Goal: Task Accomplishment & Management: Manage account settings

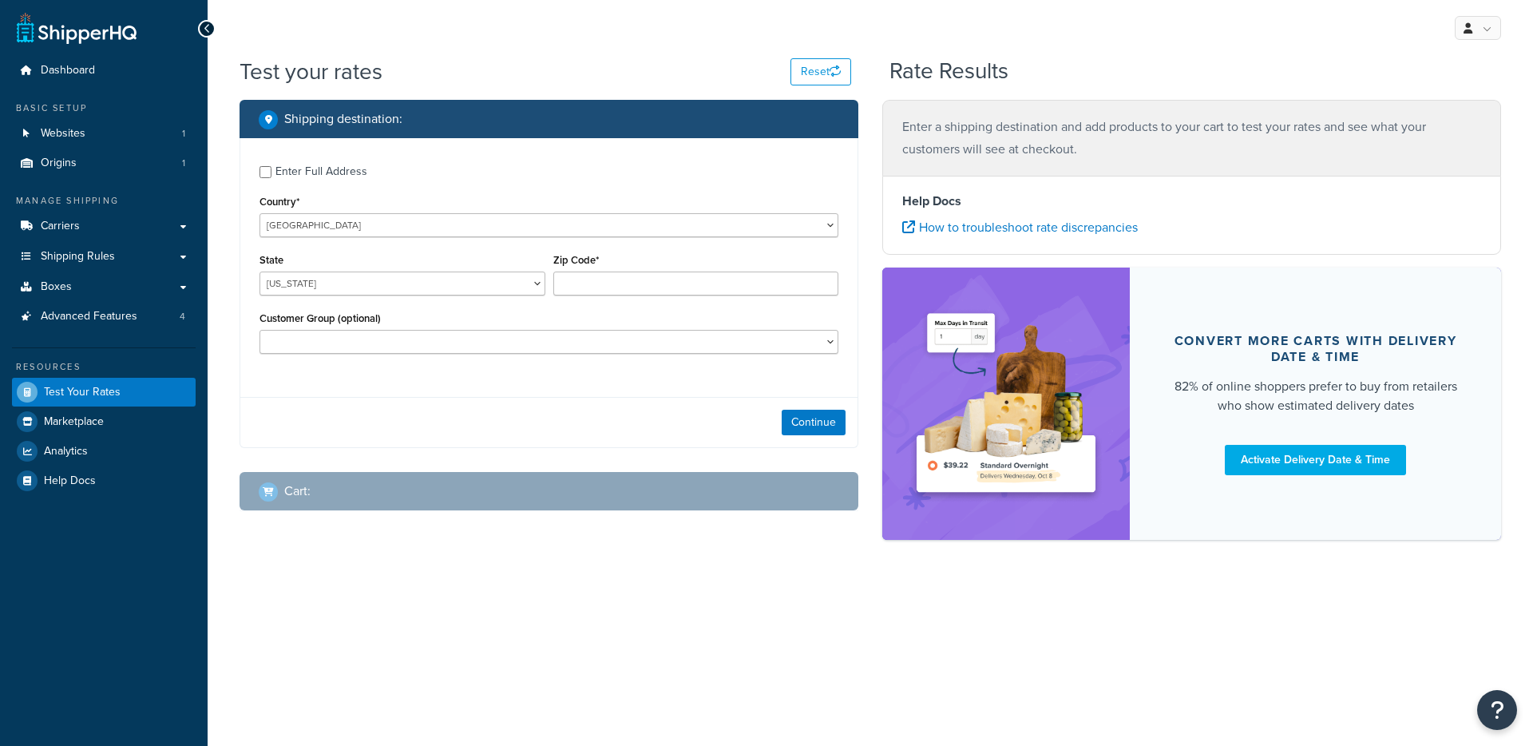
click at [87, 232] on link "Carriers" at bounding box center [104, 227] width 184 height 30
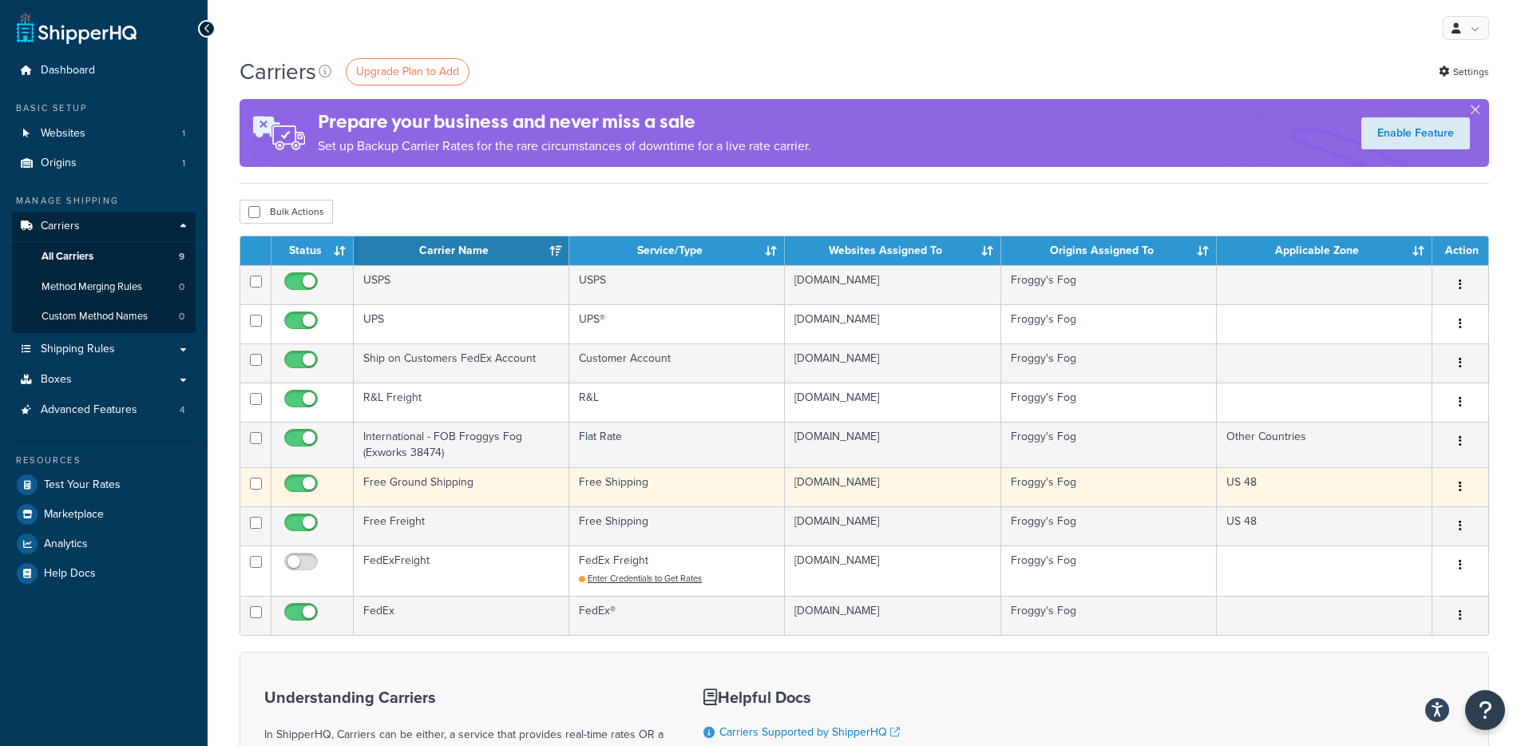
click at [1449, 490] on button "button" at bounding box center [1460, 487] width 22 height 26
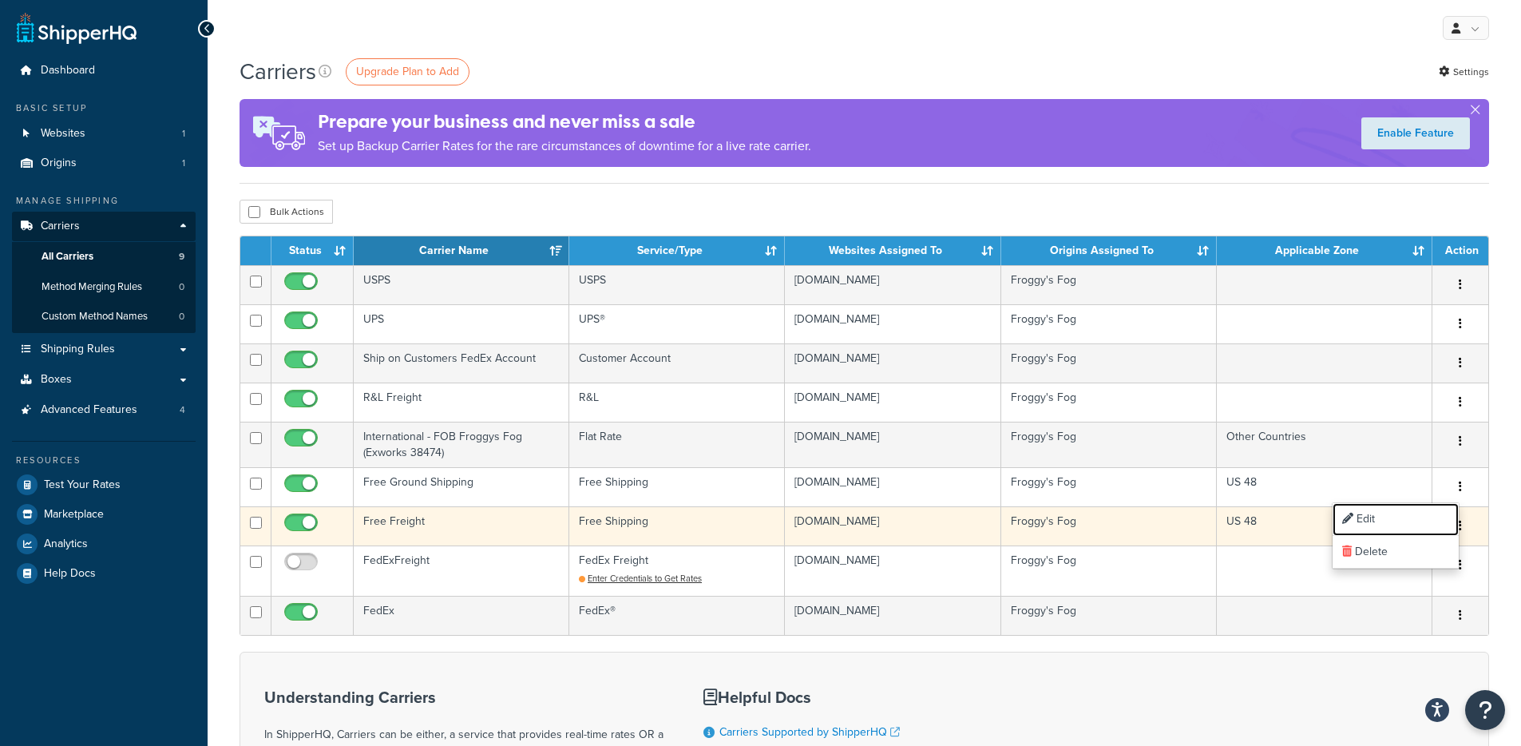
click at [1397, 511] on link "Edit" at bounding box center [1395, 519] width 126 height 33
click at [463, 512] on td "Free Freight" at bounding box center [462, 525] width 216 height 39
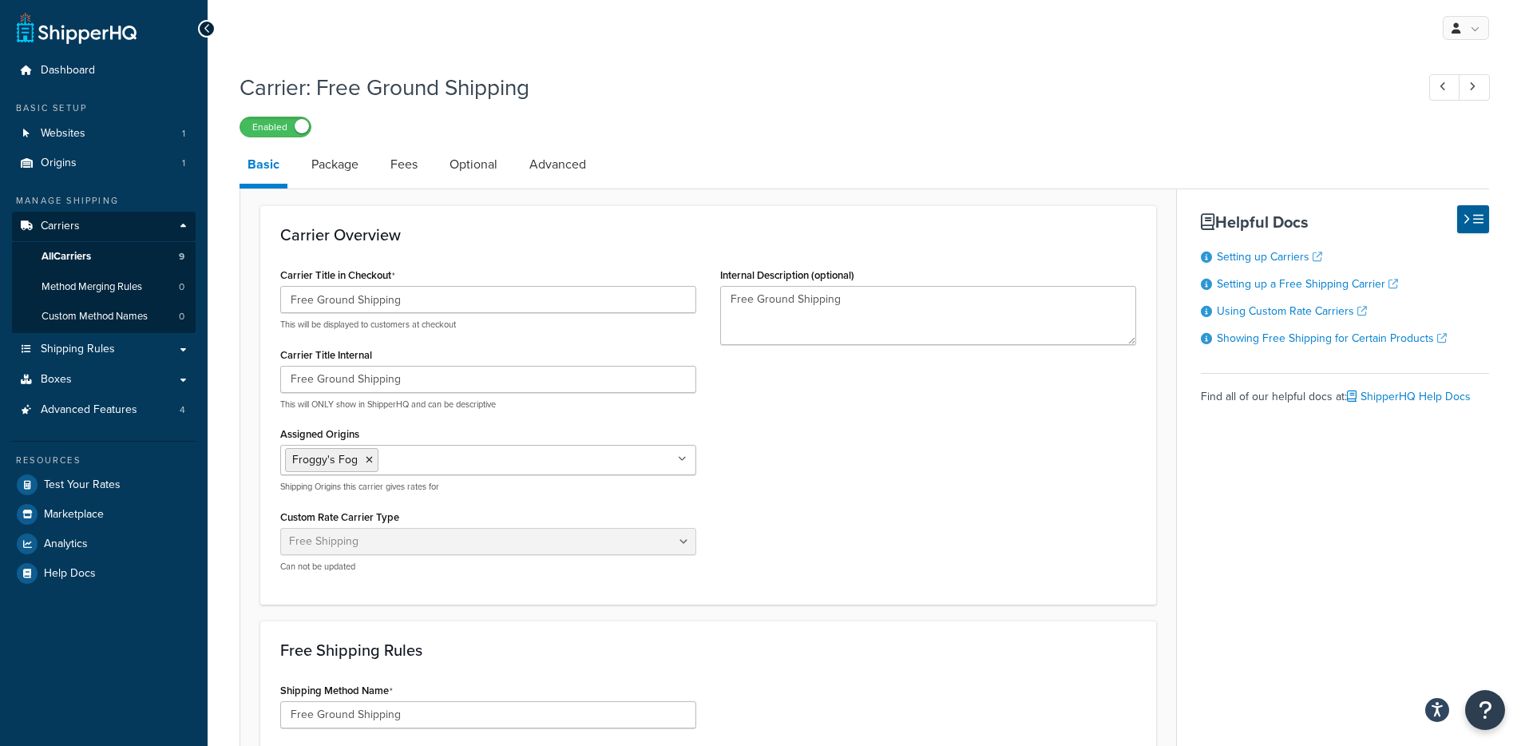
select select "free"
click at [330, 155] on link "Package" at bounding box center [334, 164] width 63 height 38
select select "442578"
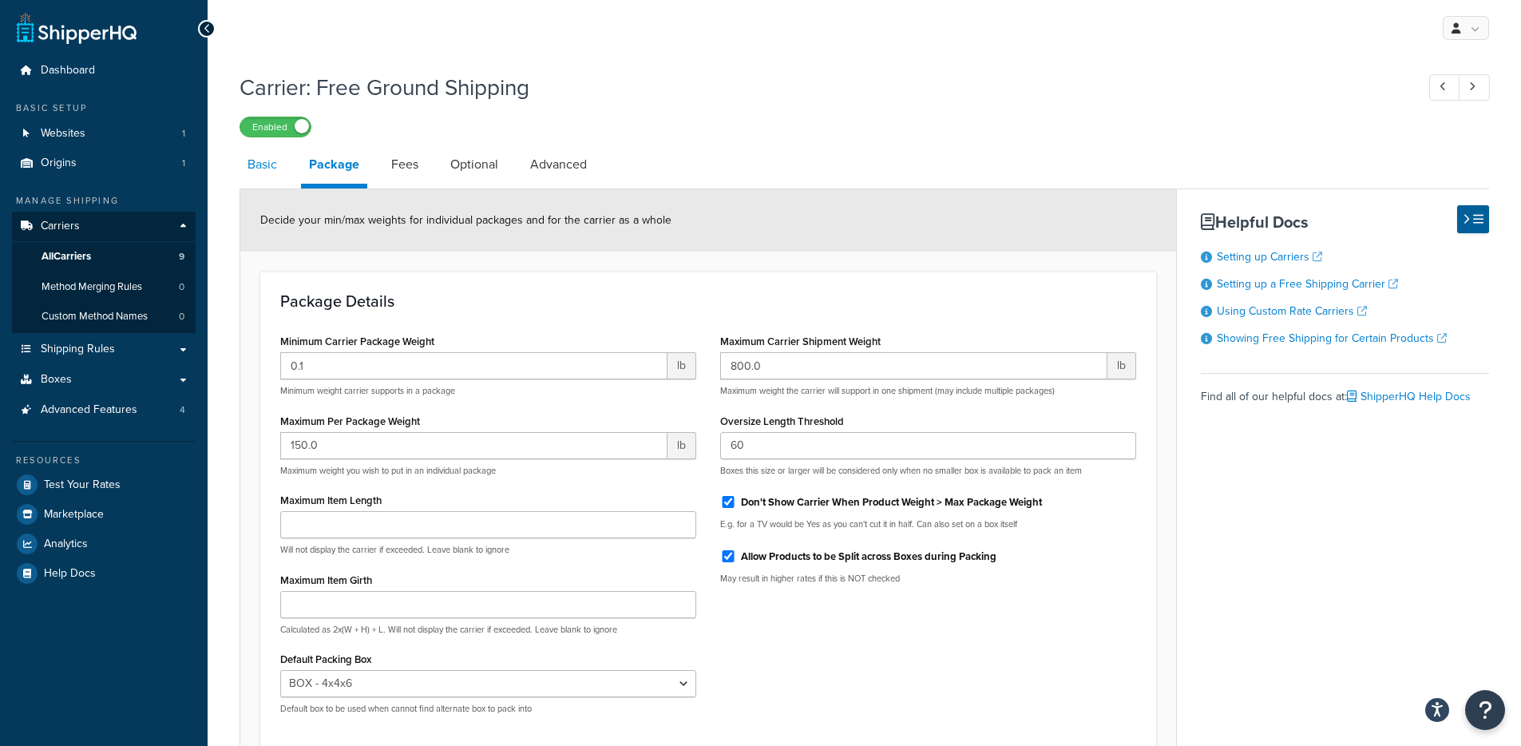
click at [246, 180] on link "Basic" at bounding box center [261, 164] width 45 height 38
select select "free"
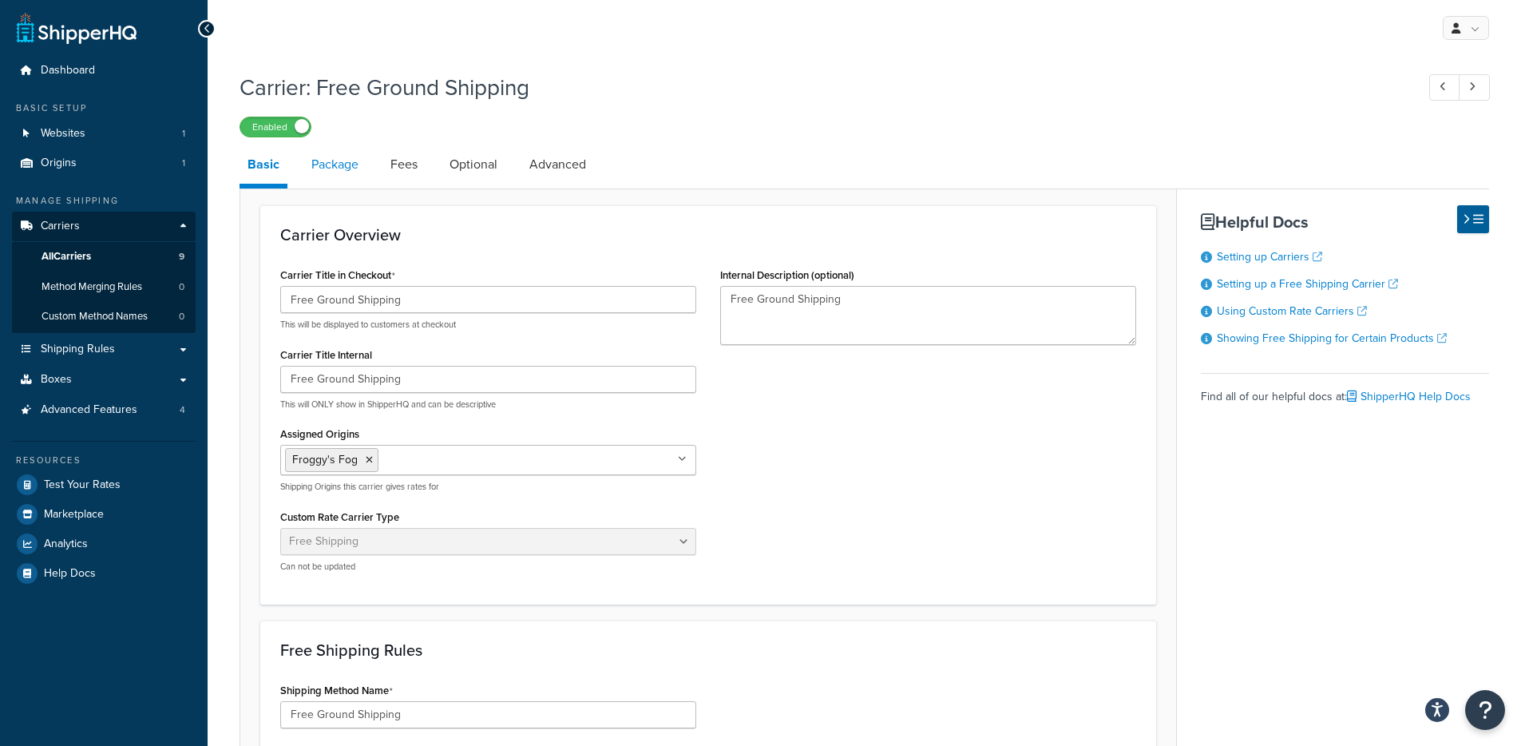
click at [356, 177] on link "Package" at bounding box center [334, 164] width 63 height 38
select select "442578"
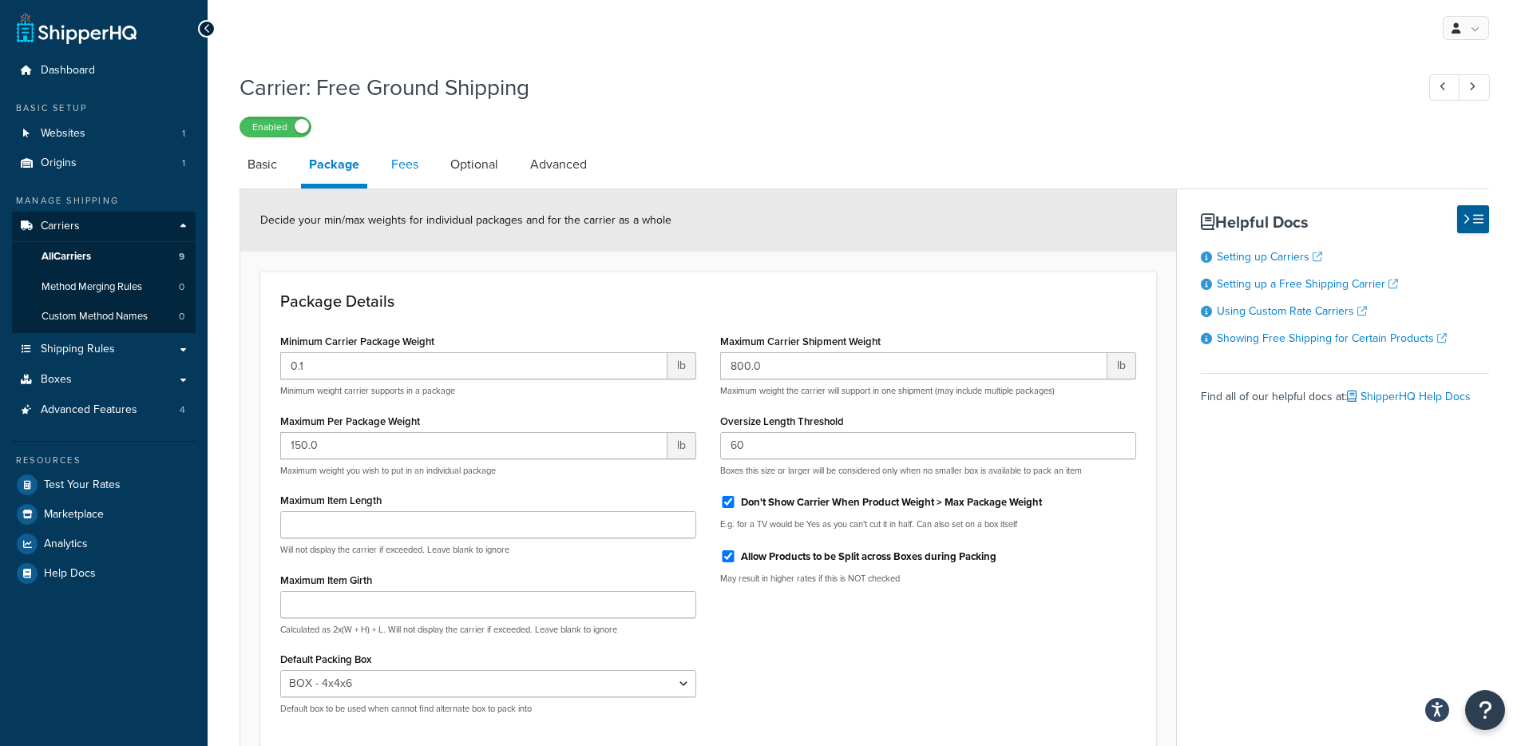
click at [400, 176] on link "Fees" at bounding box center [404, 164] width 43 height 38
select select "AFTER"
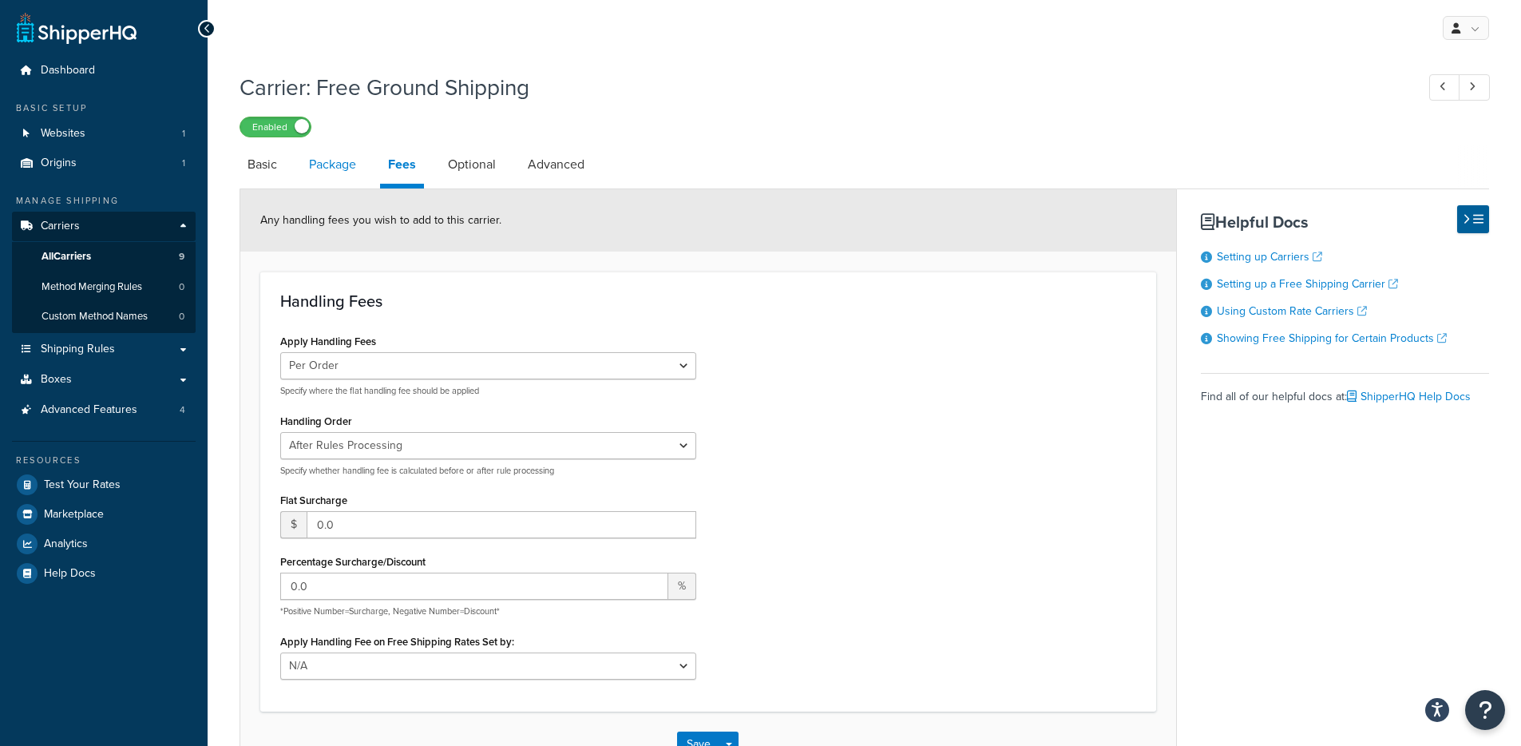
click at [342, 175] on link "Package" at bounding box center [332, 164] width 63 height 38
select select "442578"
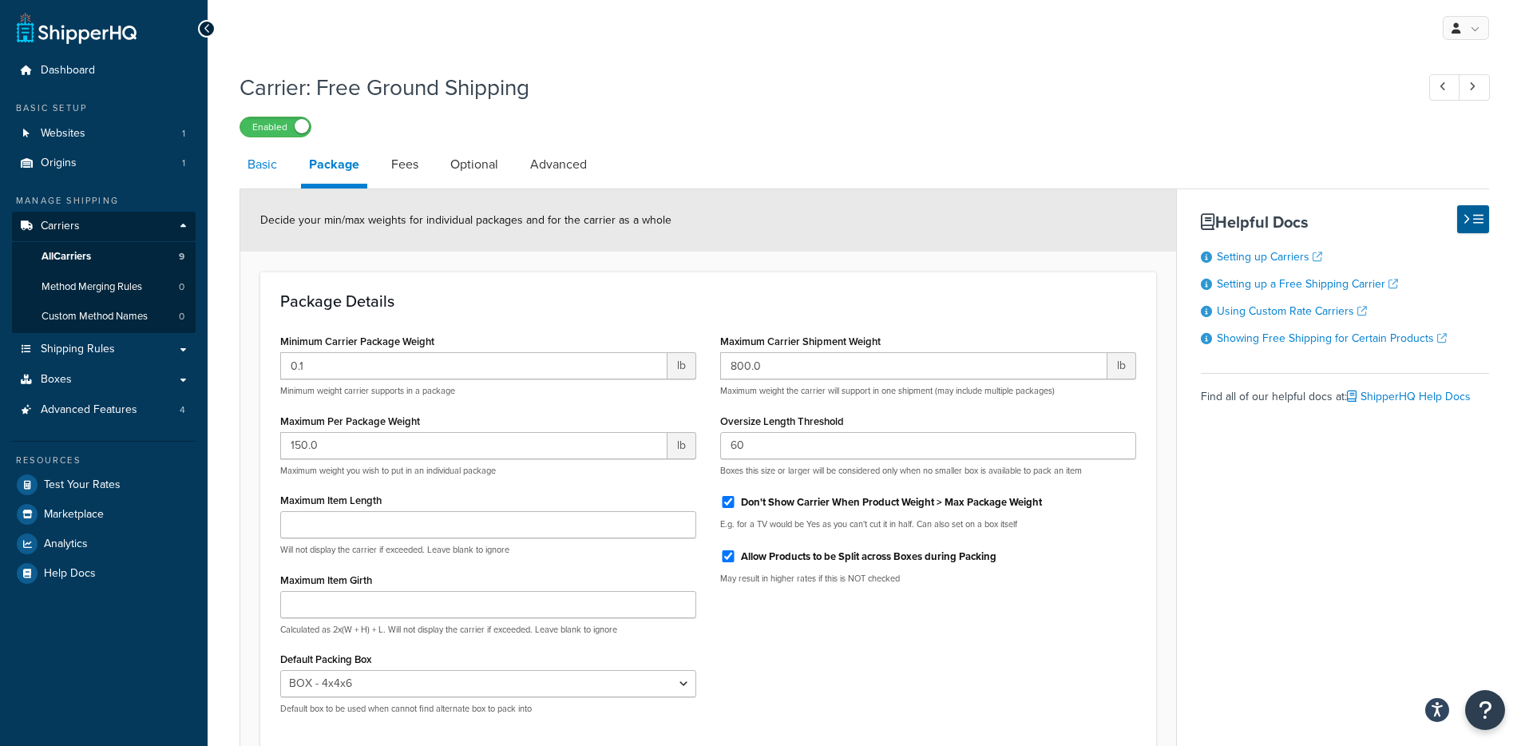
click at [270, 172] on link "Basic" at bounding box center [261, 164] width 45 height 38
select select "free"
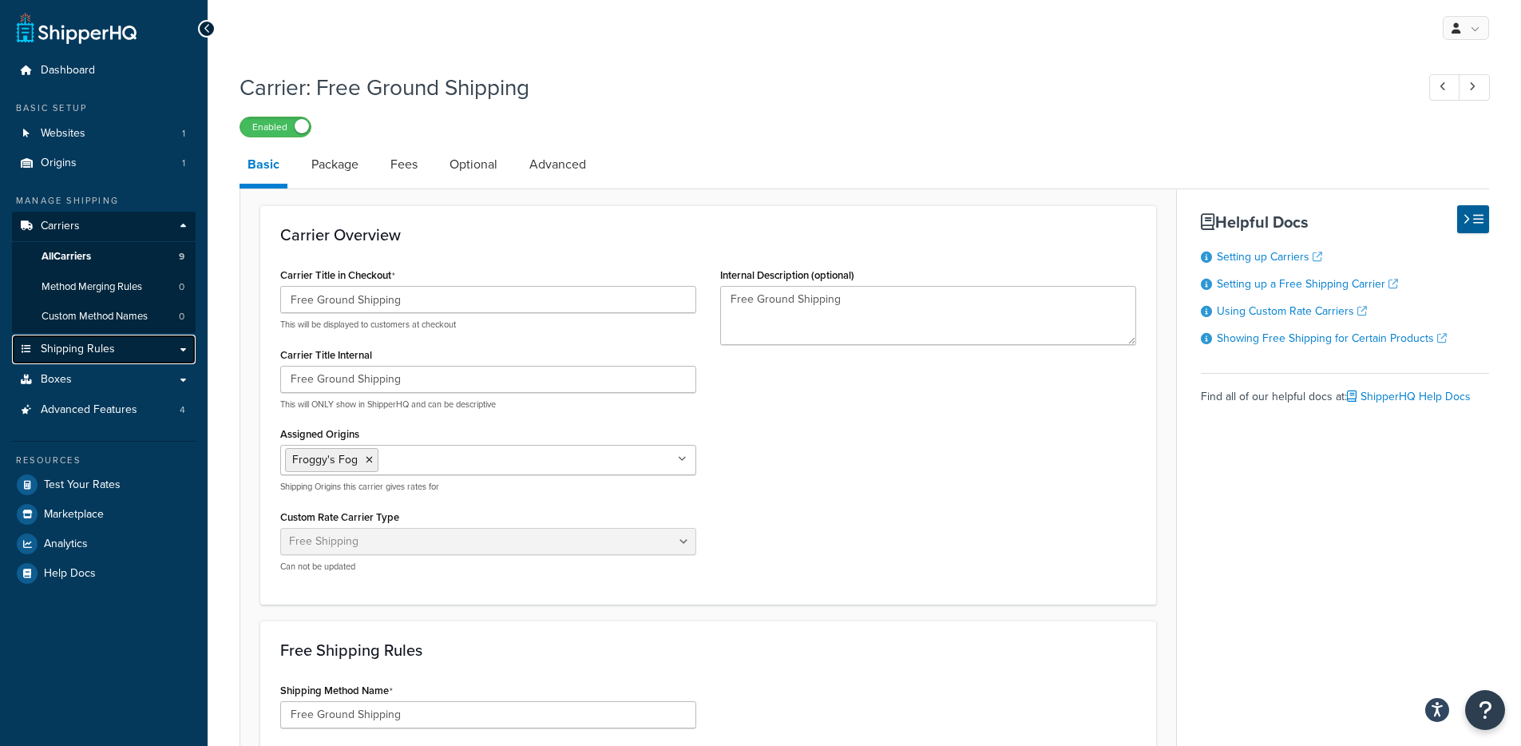
click at [102, 349] on span "Shipping Rules" at bounding box center [78, 349] width 74 height 14
click at [113, 262] on link "All Carriers 9" at bounding box center [104, 257] width 184 height 30
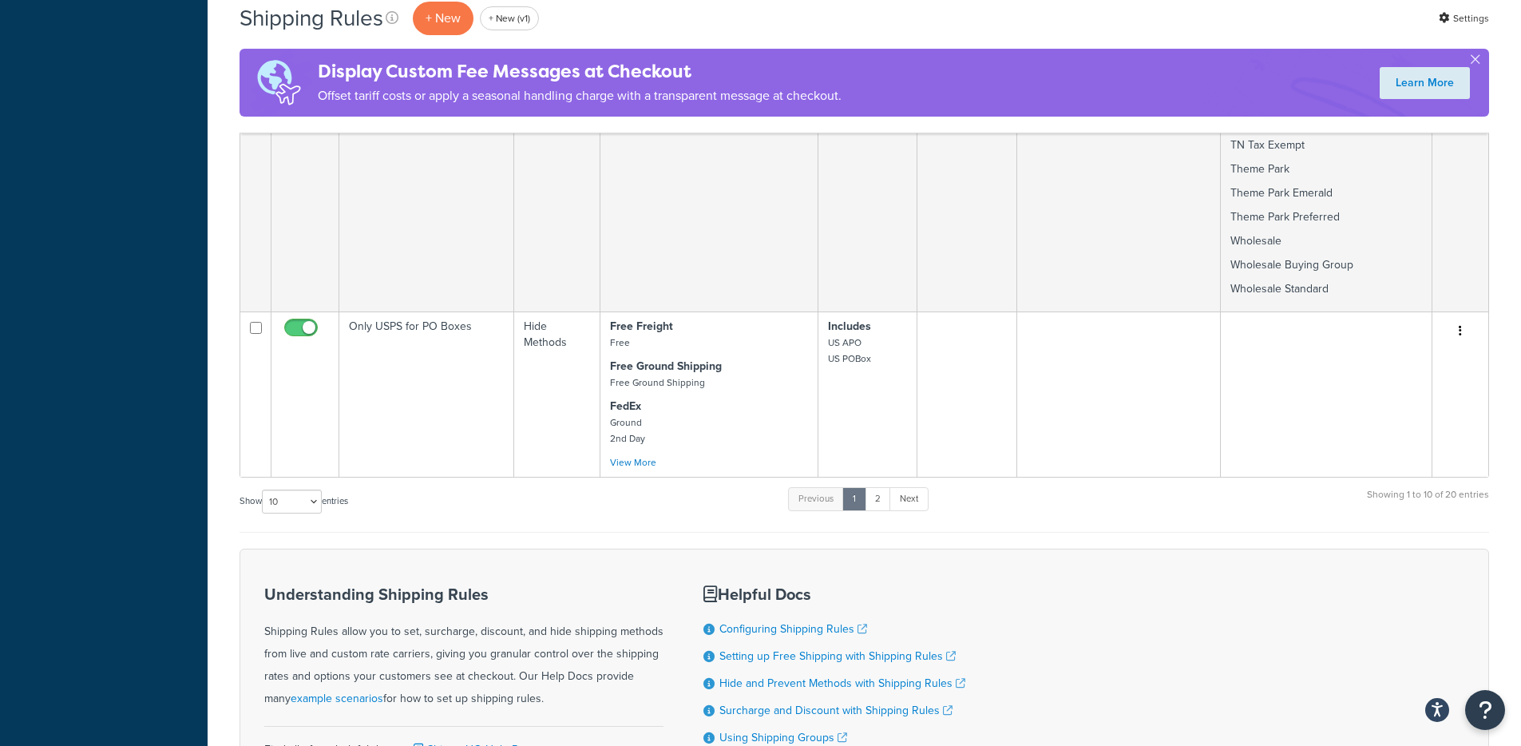
scroll to position [1807, 0]
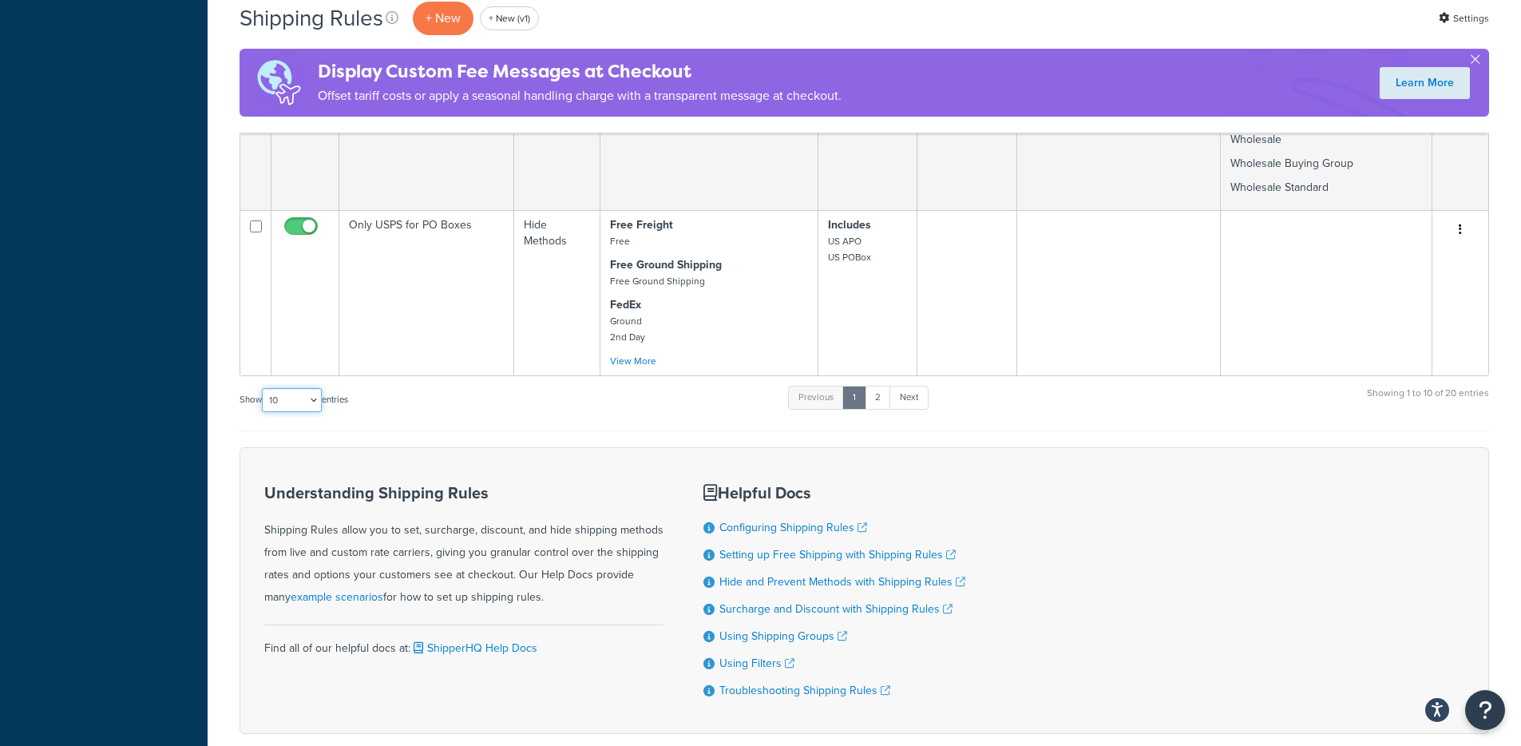
click at [293, 388] on select "10 15 25 50 100 1000" at bounding box center [292, 400] width 60 height 24
select select "1000"
click at [263, 388] on select "10 15 25 50 100 1000" at bounding box center [292, 400] width 60 height 24
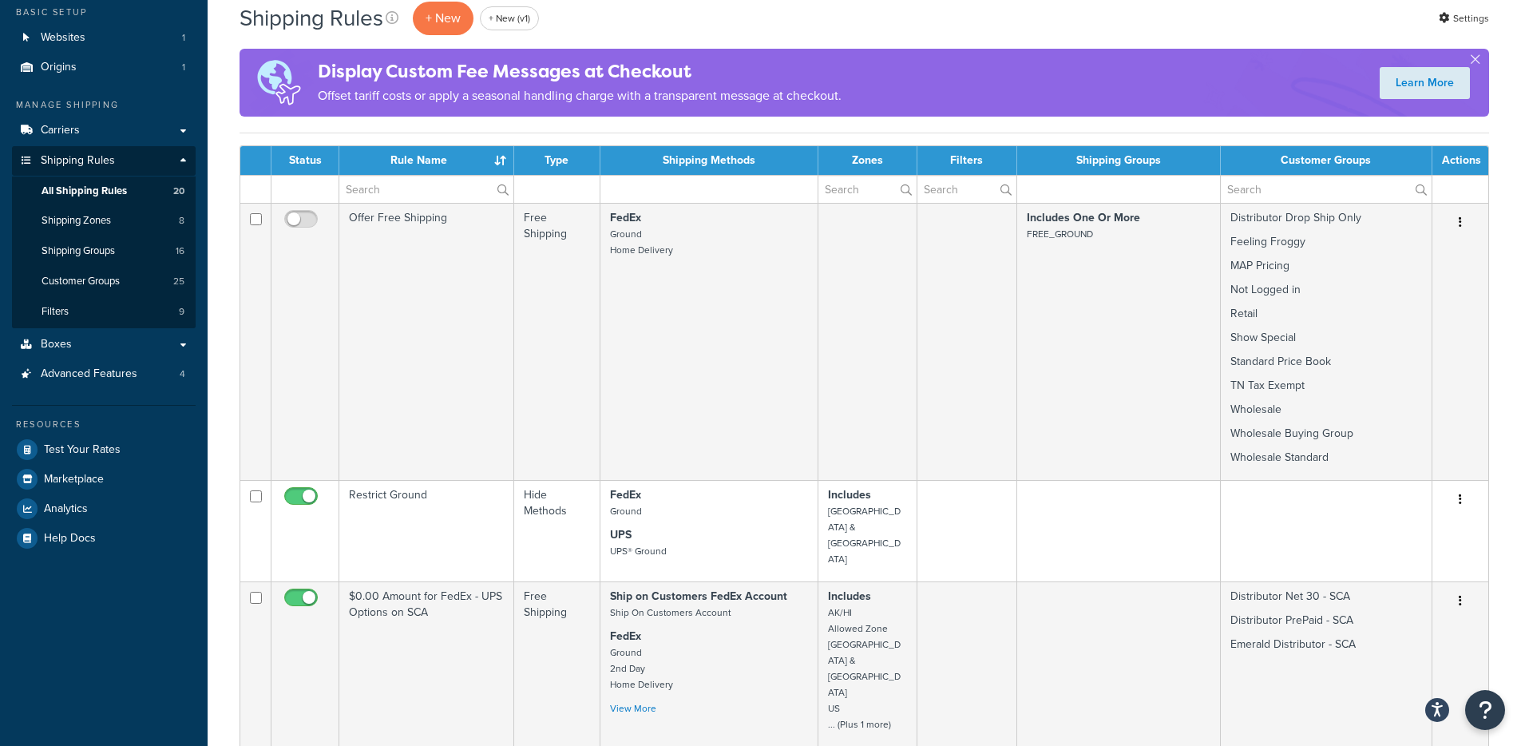
scroll to position [0, 0]
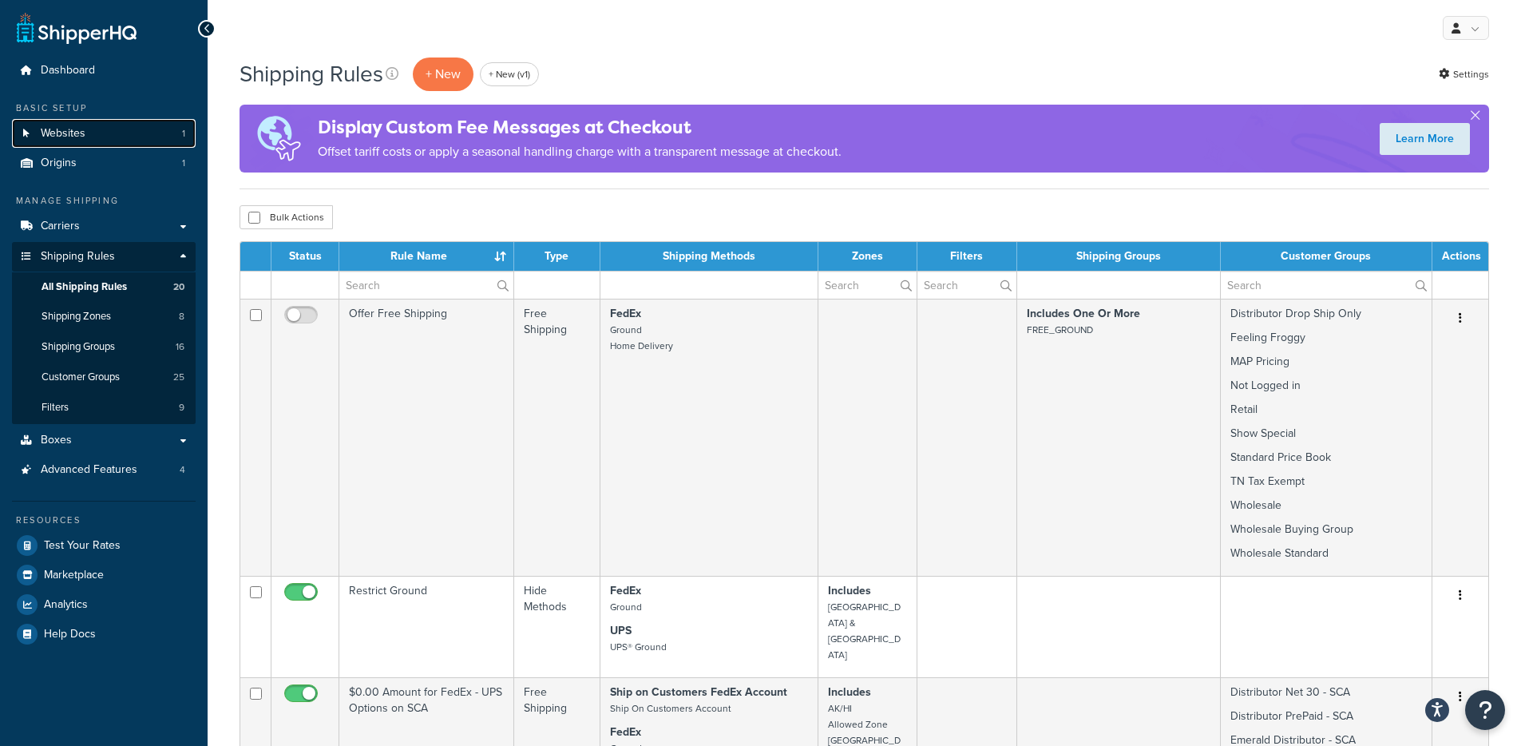
click at [110, 135] on link "Websites 1" at bounding box center [104, 134] width 184 height 30
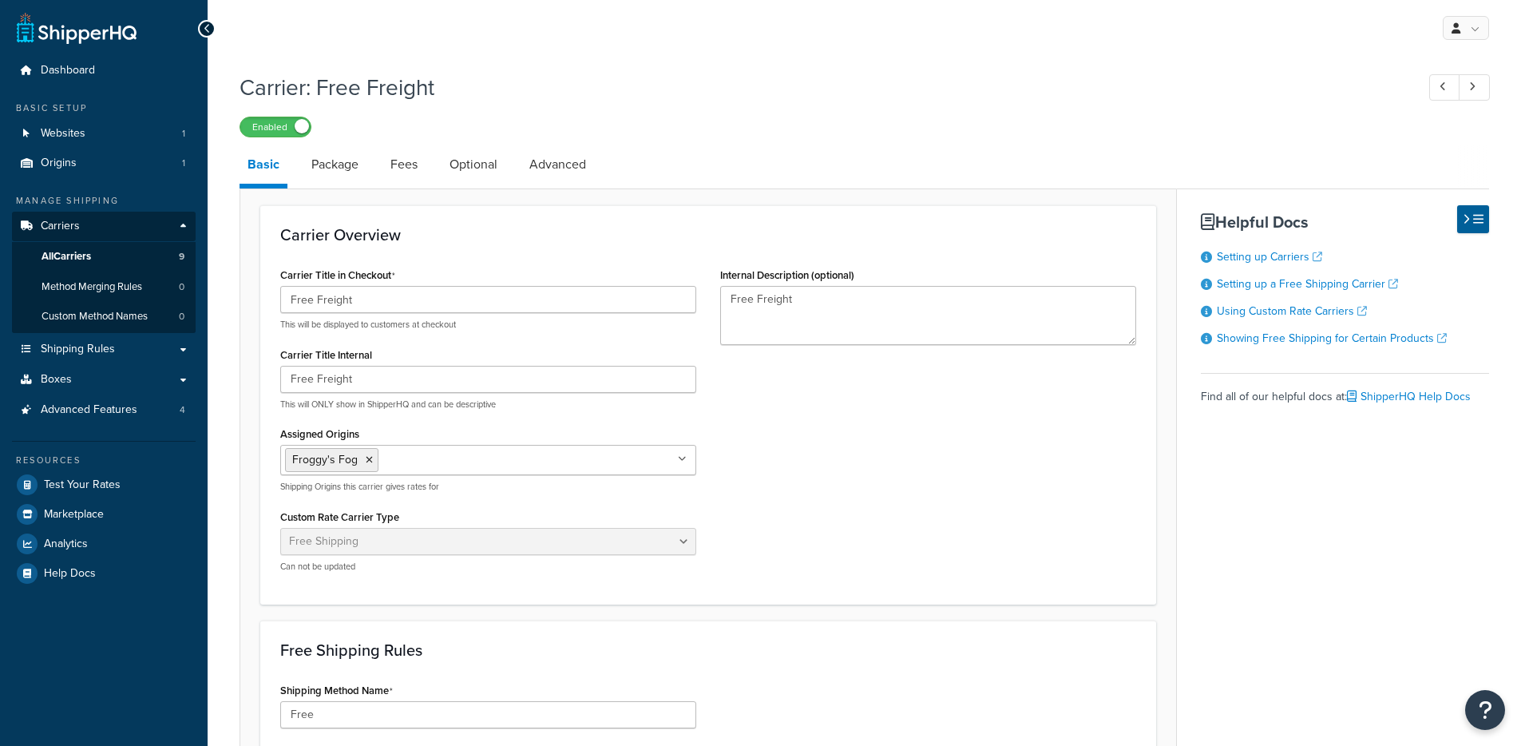
select select "free"
click at [324, 178] on link "Package" at bounding box center [334, 164] width 63 height 38
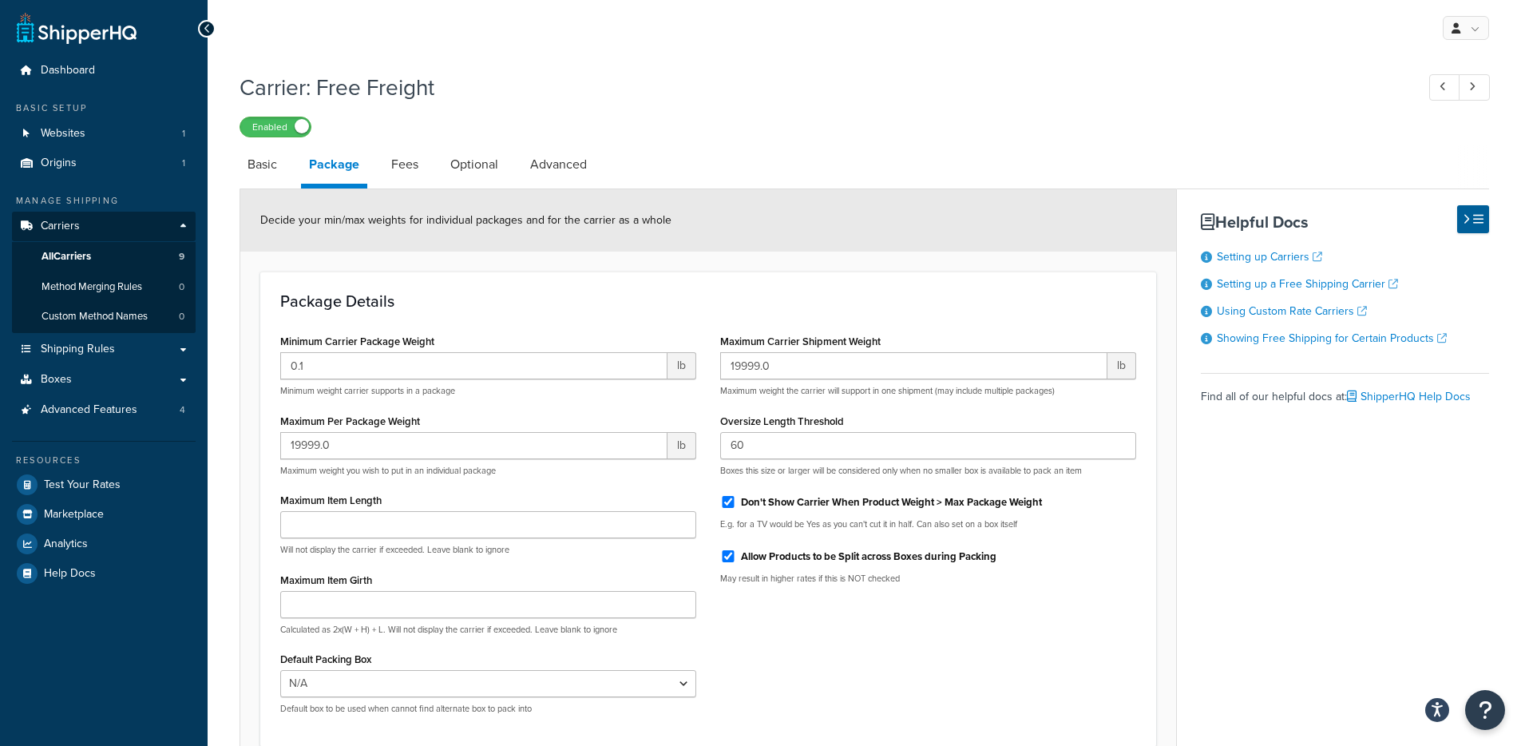
click at [264, 220] on span "Decide your min/max weights for individual packages and for the carrier as a wh…" at bounding box center [465, 220] width 411 height 17
click at [266, 176] on link "Basic" at bounding box center [261, 164] width 45 height 38
select select "free"
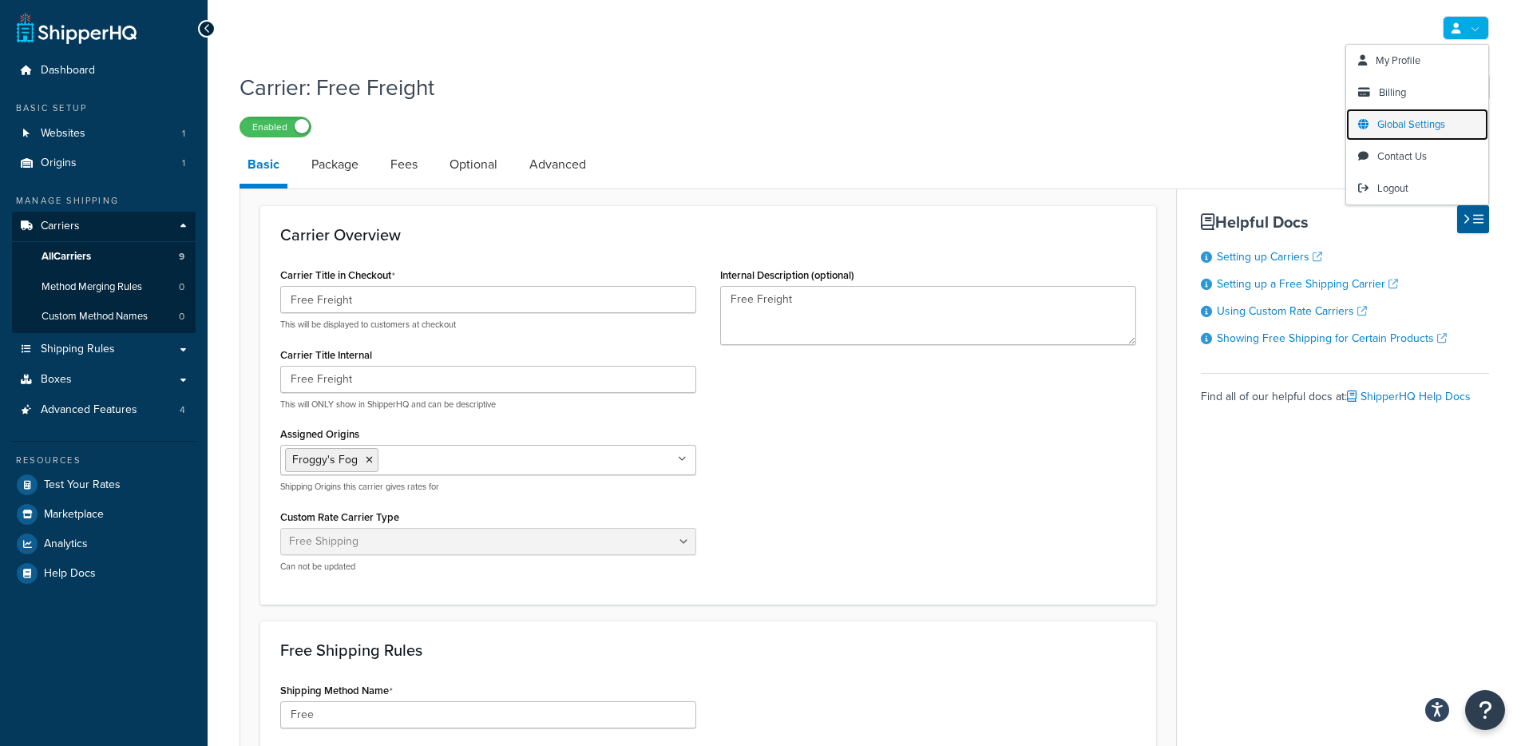
click at [1402, 124] on span "Global Settings" at bounding box center [1411, 124] width 68 height 15
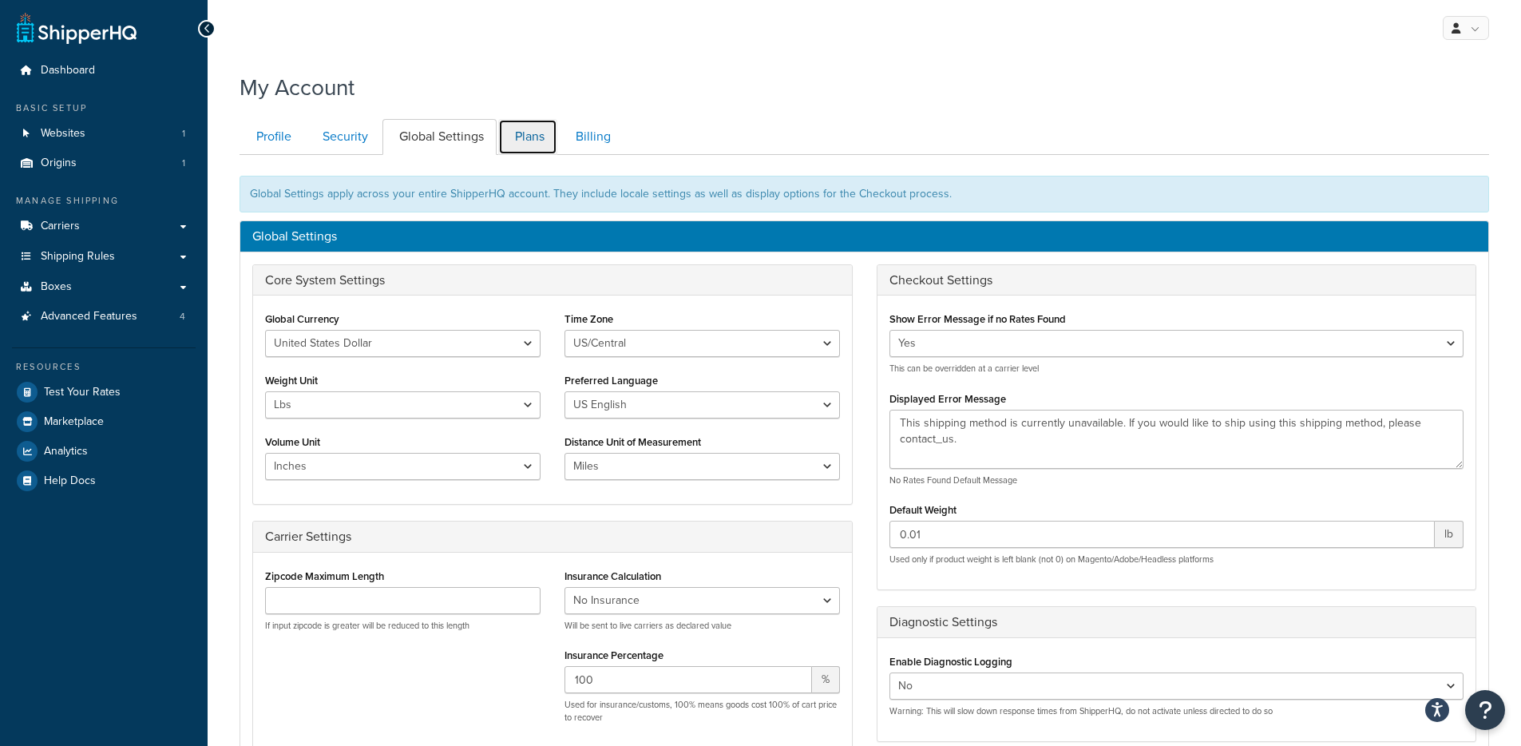
click at [507, 149] on link "Plans" at bounding box center [527, 137] width 59 height 36
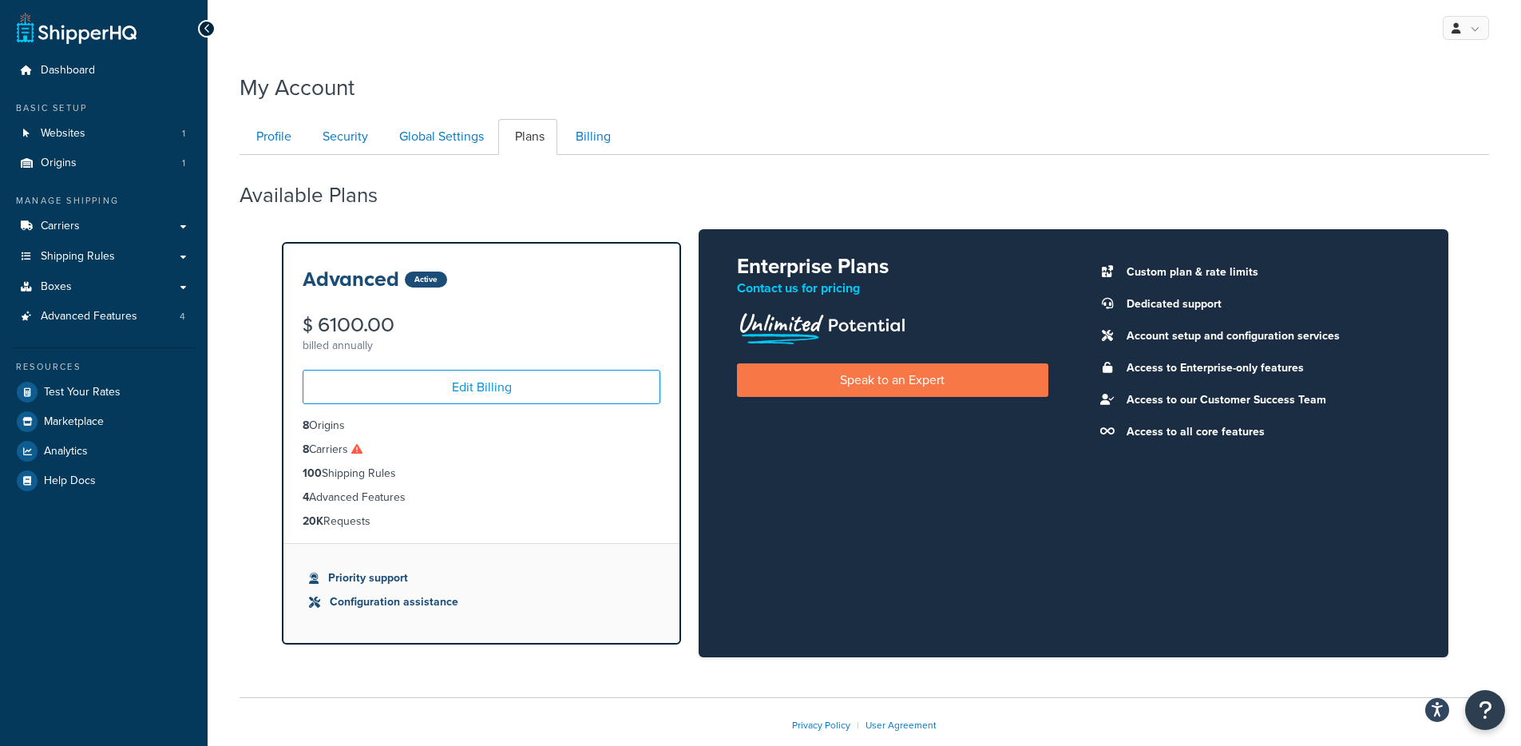
scroll to position [86, 0]
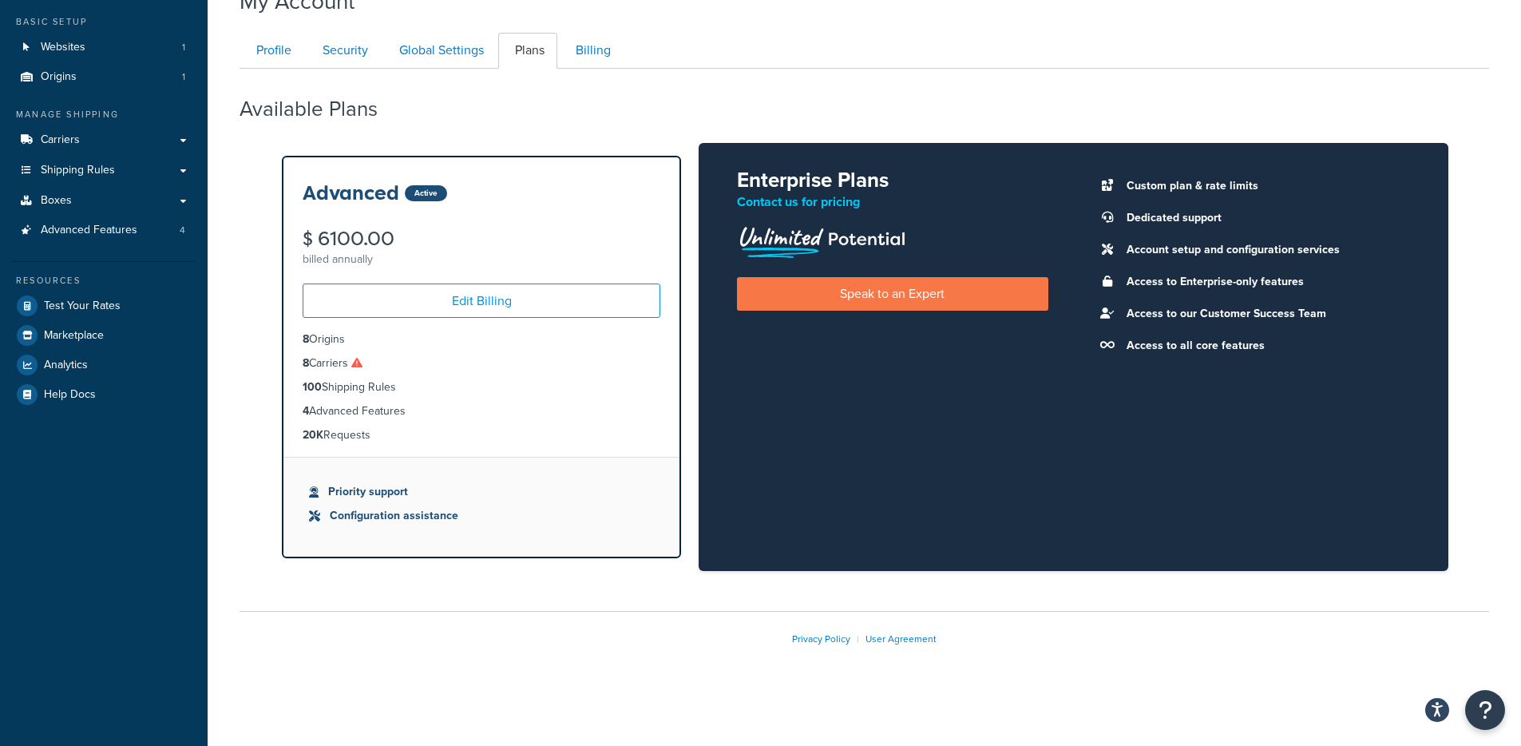
click at [362, 364] on icon at bounding box center [356, 362] width 11 height 11
click at [362, 362] on icon at bounding box center [356, 362] width 11 height 11
drag, startPoint x: 285, startPoint y: 357, endPoint x: 391, endPoint y: 387, distance: 110.4
click at [391, 386] on div "Advanced Active $ 6100.00 billed annually Edit Billing 8 Origins 8 Carriers 100…" at bounding box center [863, 357] width 1249 height 406
click at [388, 382] on li "100 Shipping Rules" at bounding box center [482, 387] width 358 height 18
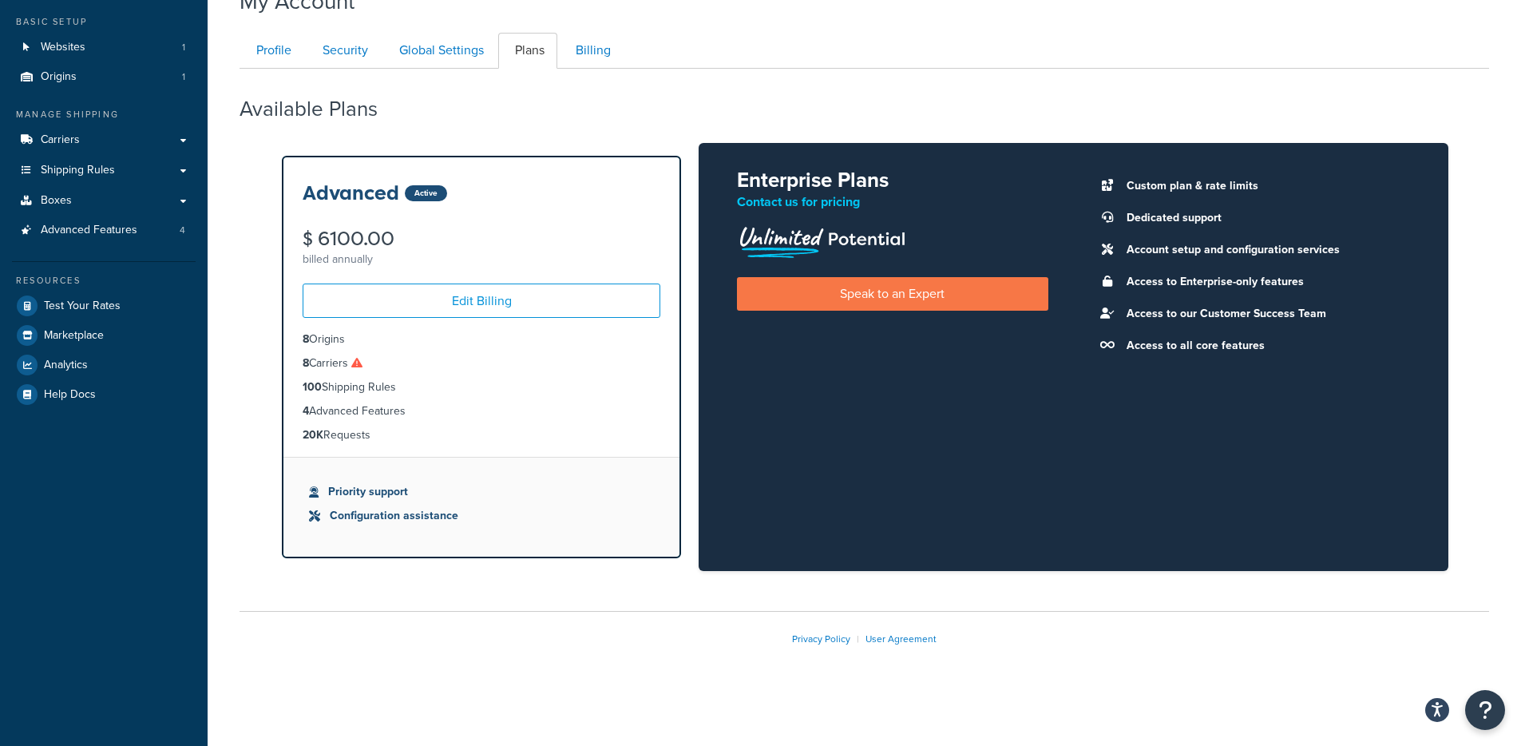
click at [362, 365] on icon at bounding box center [356, 362] width 11 height 11
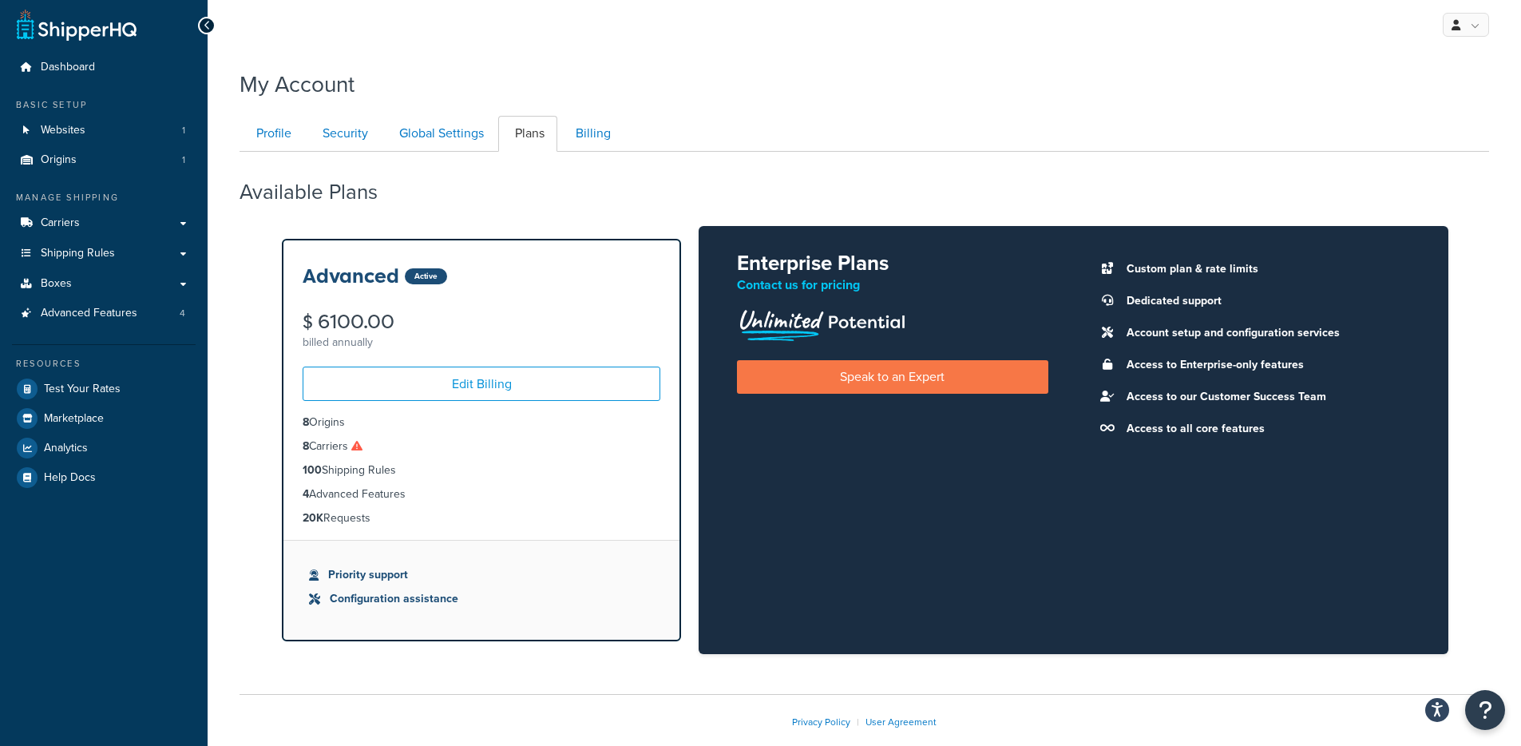
scroll to position [0, 0]
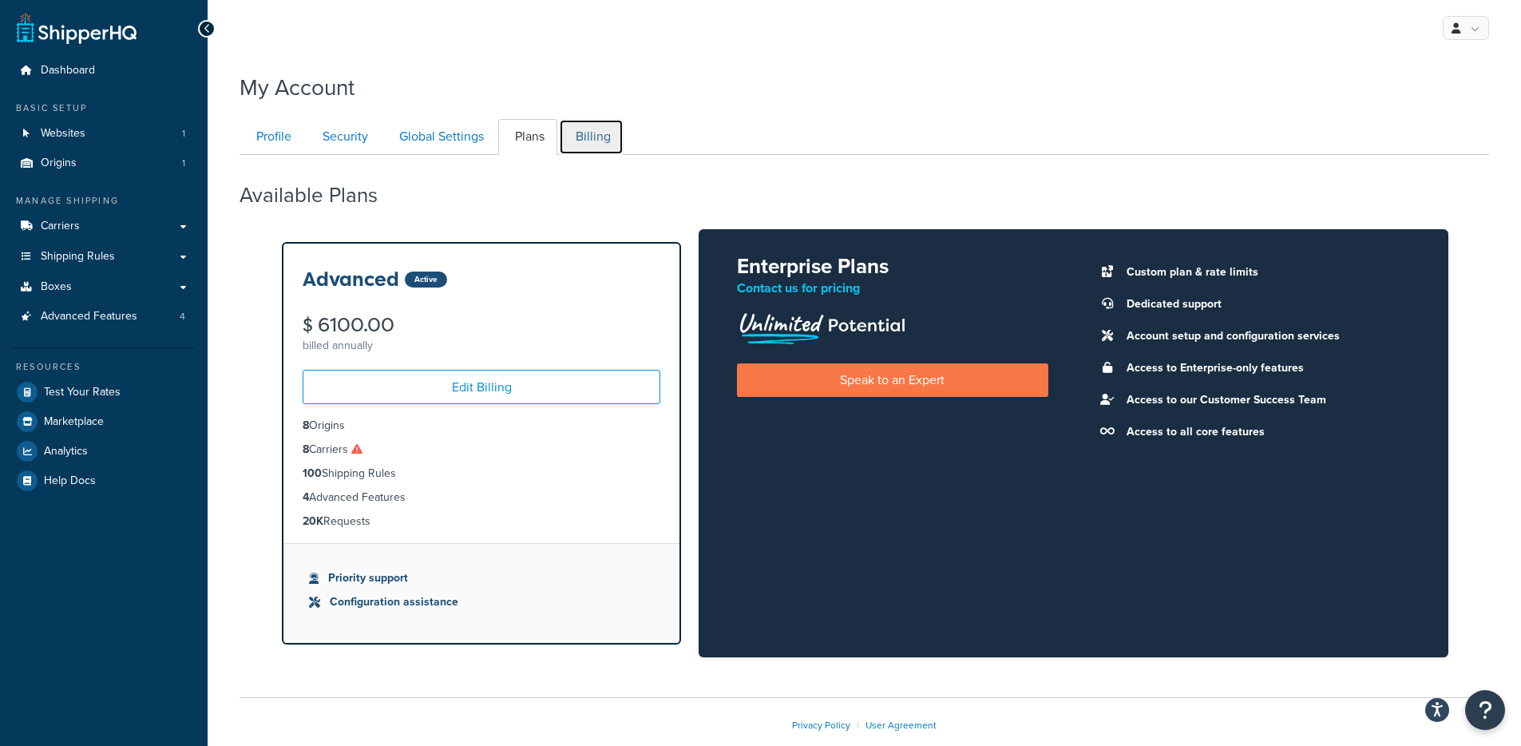
click at [580, 129] on link "Billing" at bounding box center [591, 137] width 65 height 36
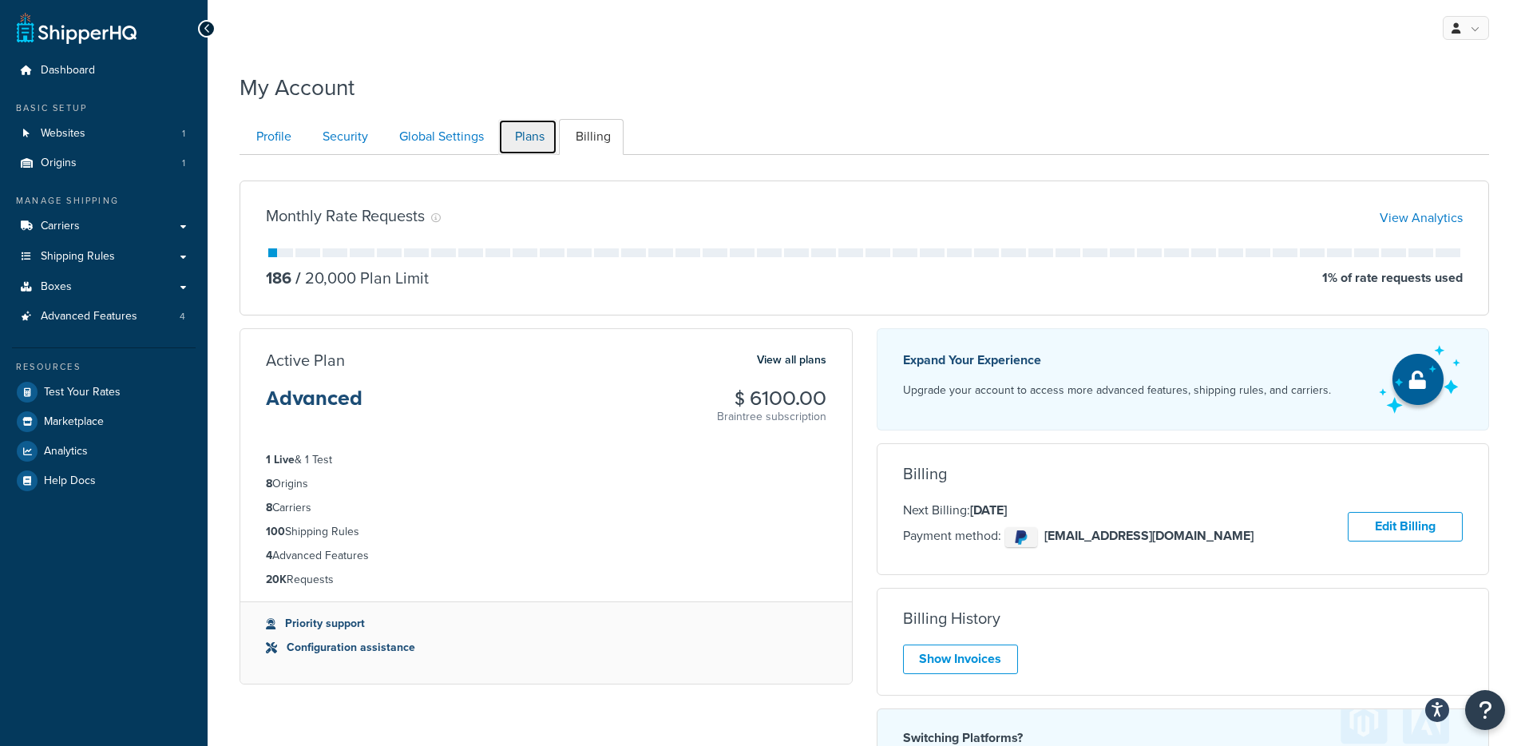
click at [530, 137] on link "Plans" at bounding box center [527, 137] width 59 height 36
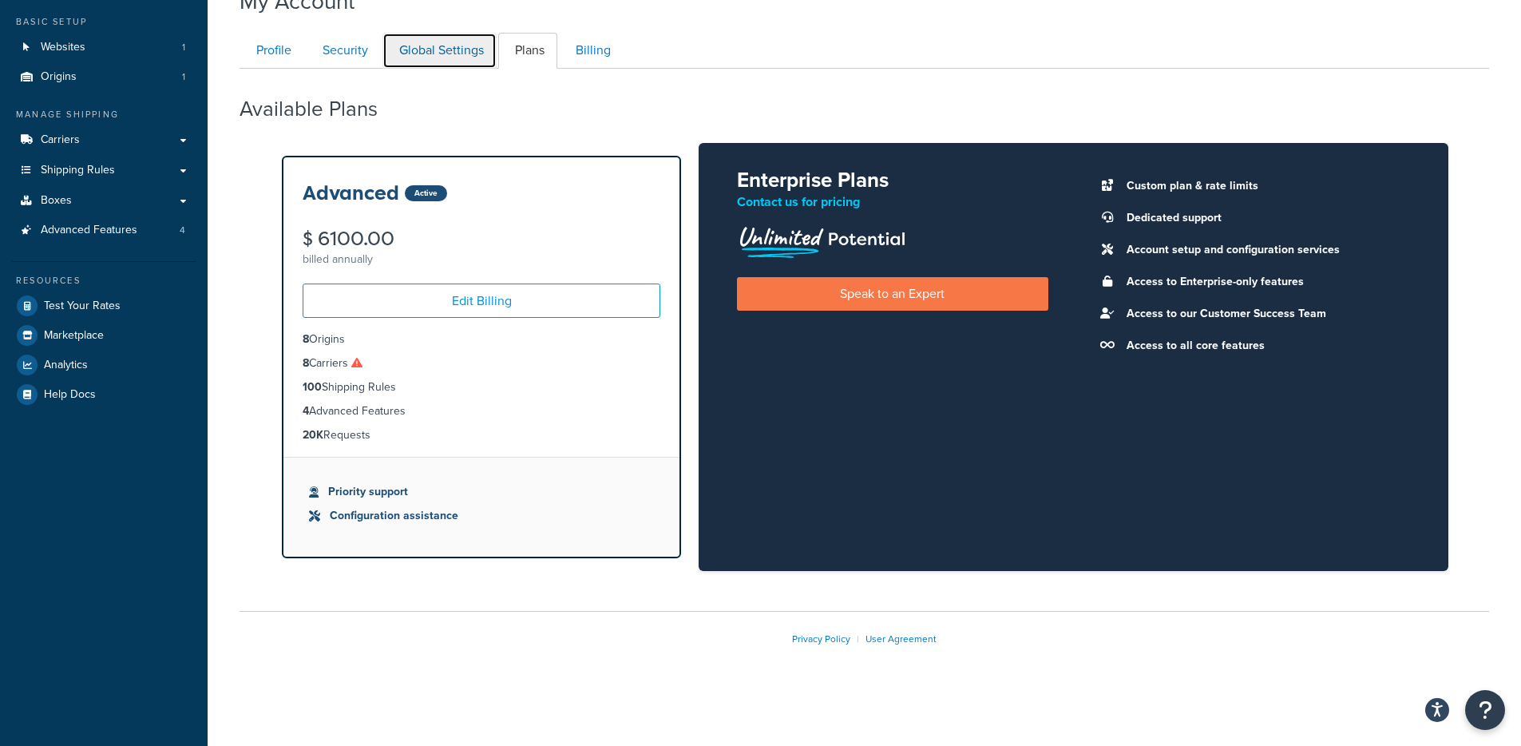
click at [449, 55] on link "Global Settings" at bounding box center [439, 51] width 114 height 36
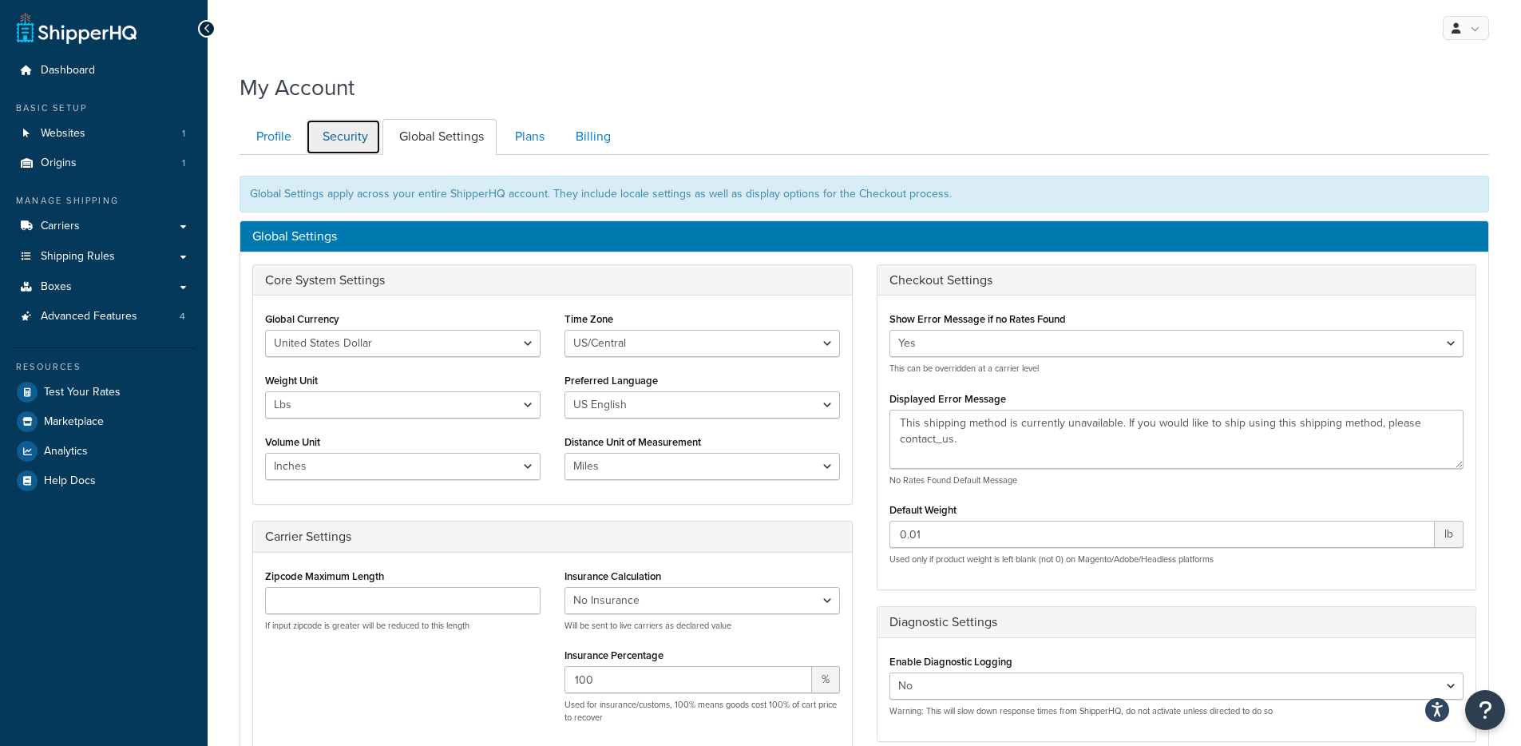
click at [367, 136] on link "Security" at bounding box center [343, 137] width 75 height 36
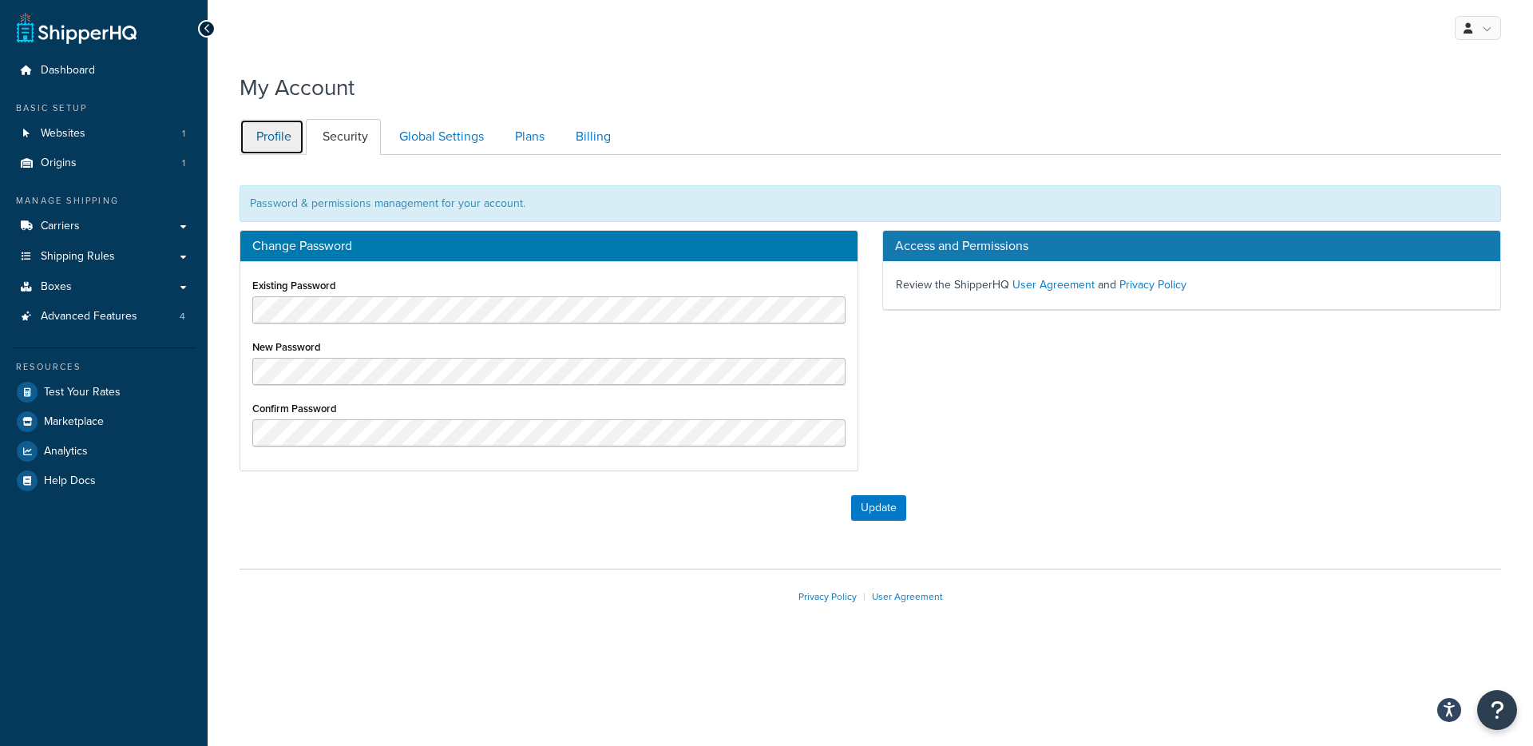
click at [267, 140] on link "Profile" at bounding box center [271, 137] width 65 height 36
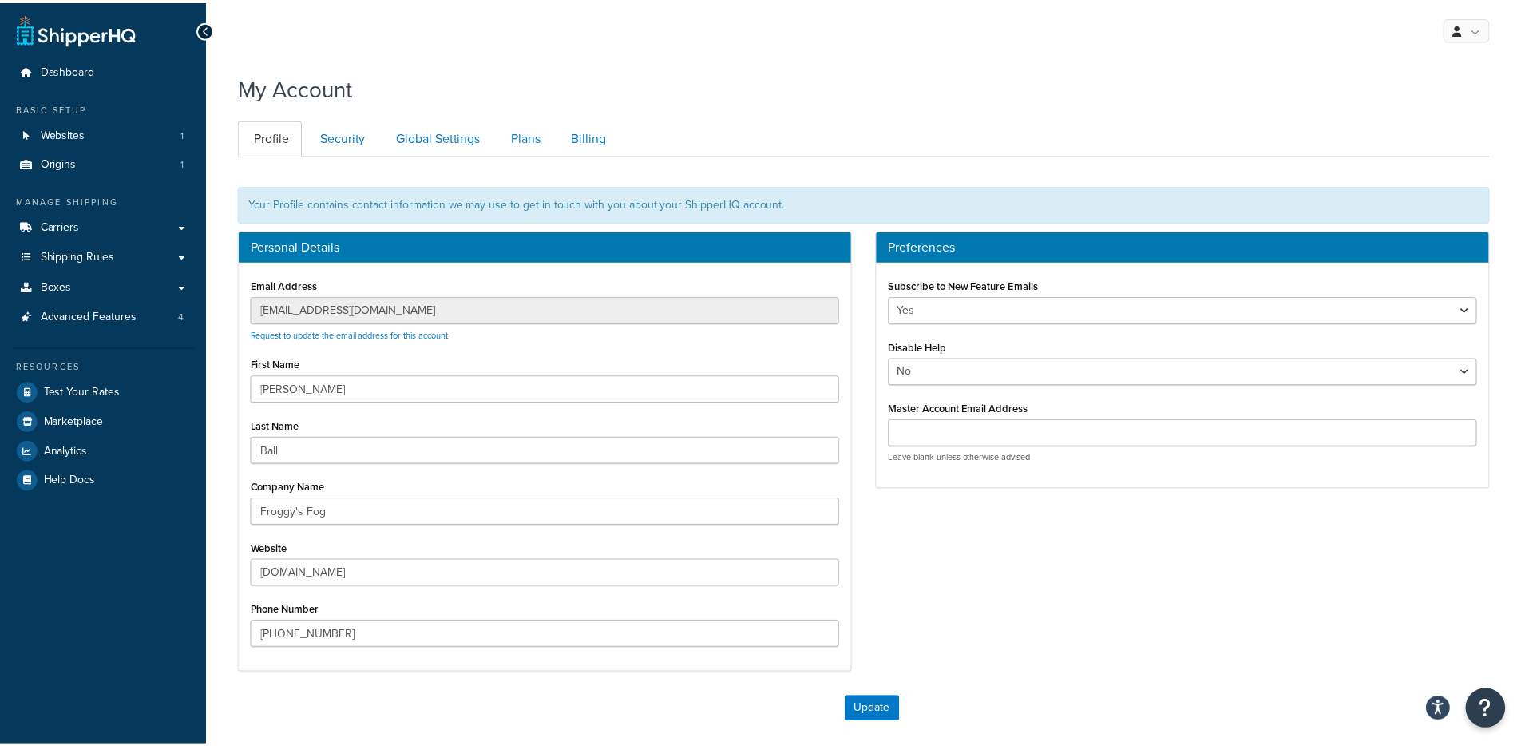
scroll to position [155, 0]
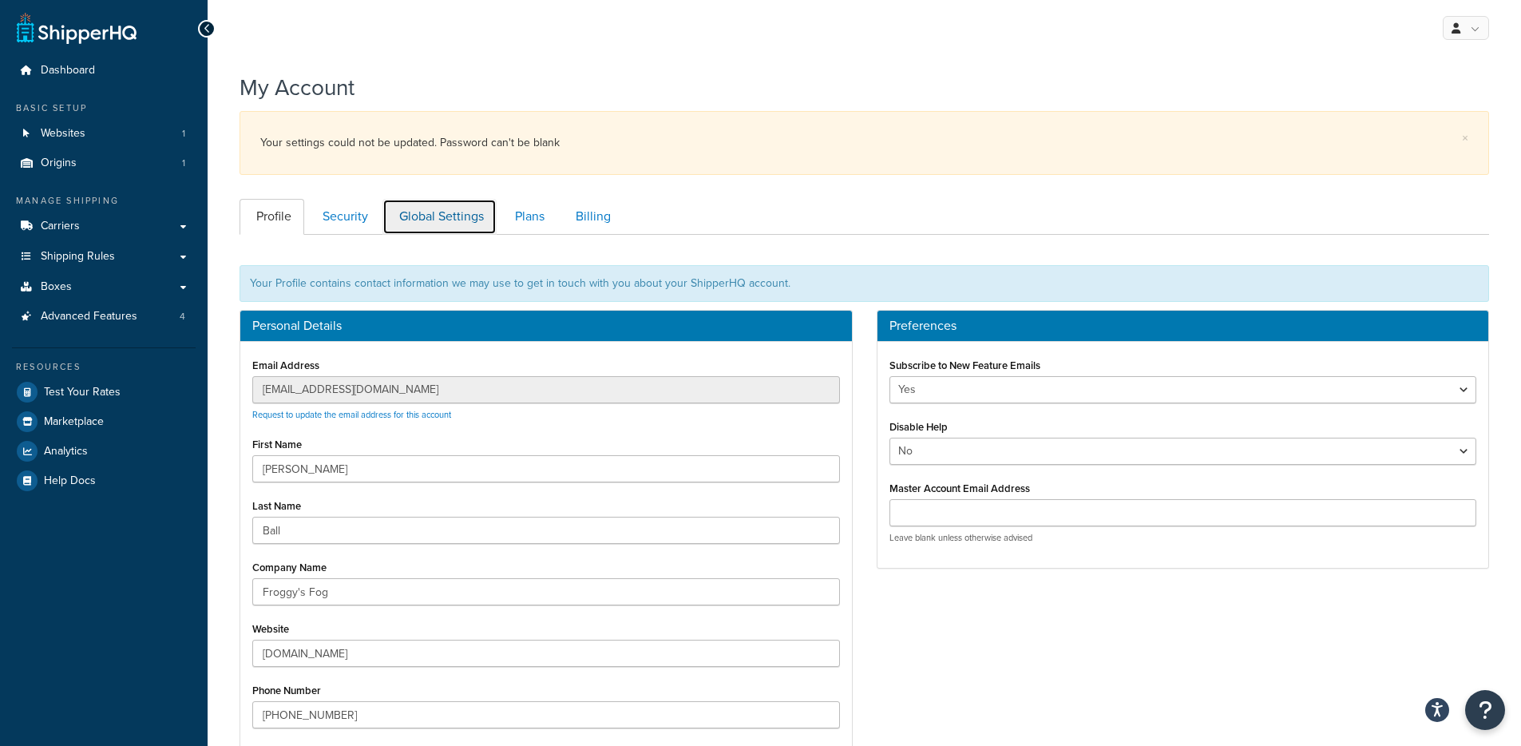
click at [469, 218] on link "Global Settings" at bounding box center [439, 217] width 114 height 36
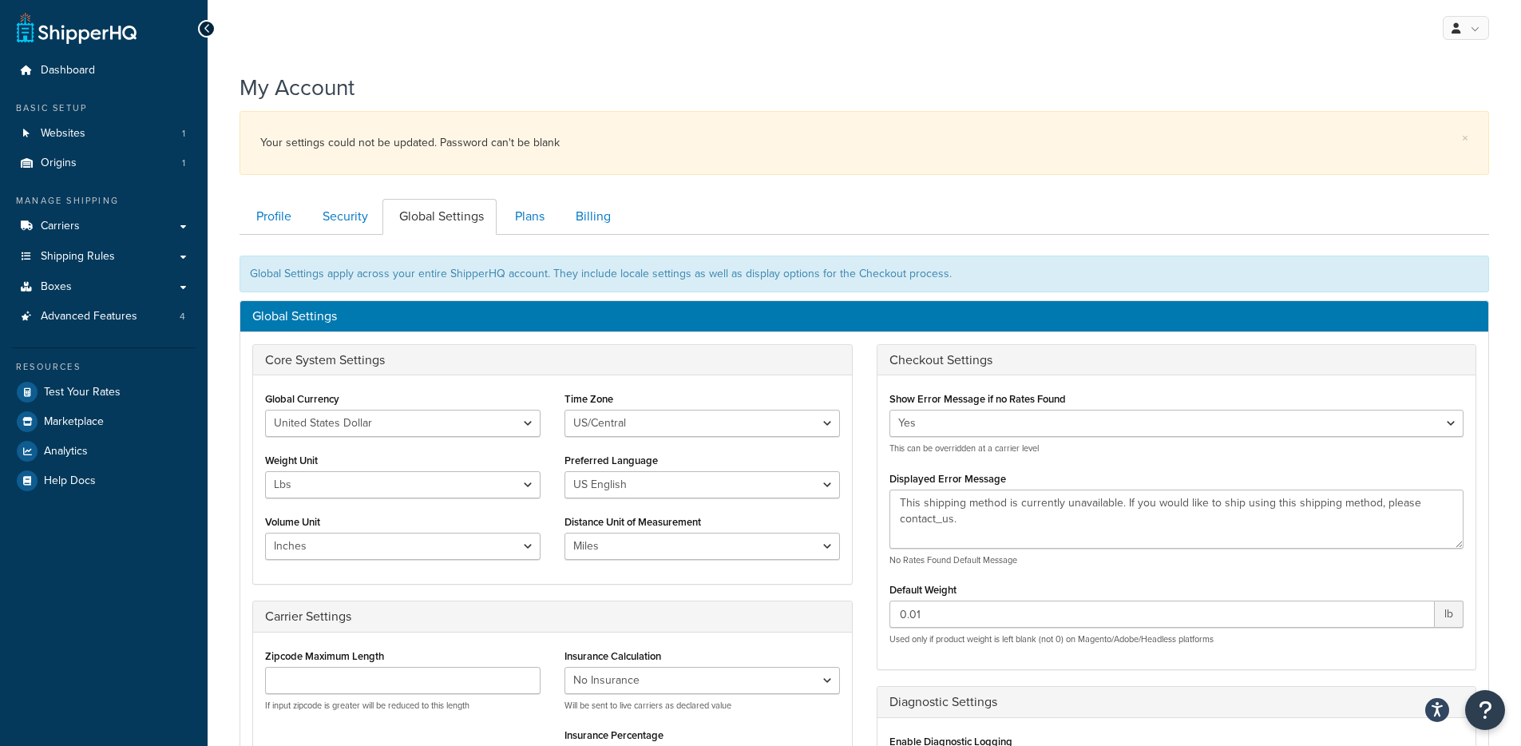
scroll to position [235, 0]
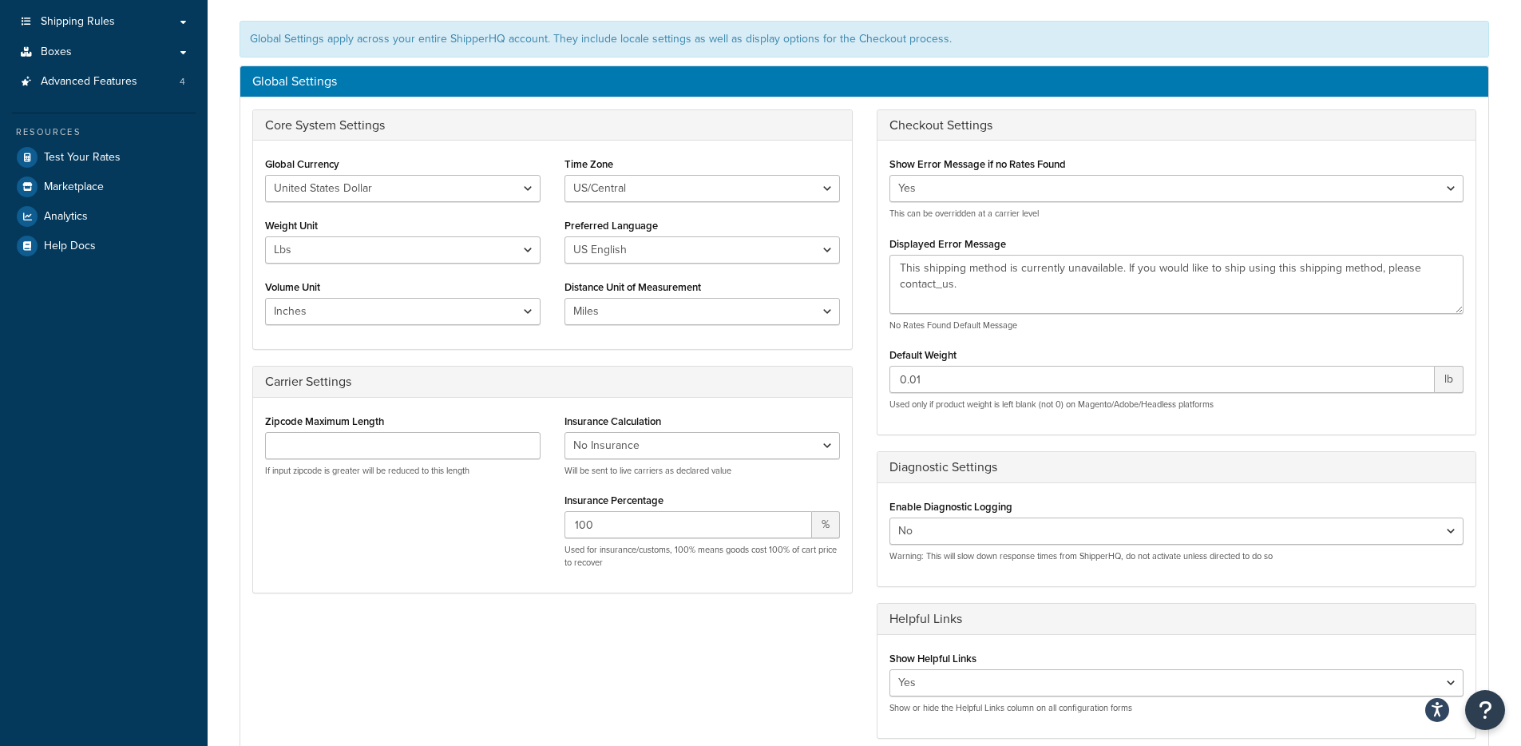
click at [341, 361] on div "Core System Settings Global Currency United States Dollar Euro British Pound Au…" at bounding box center [552, 359] width 624 height 500
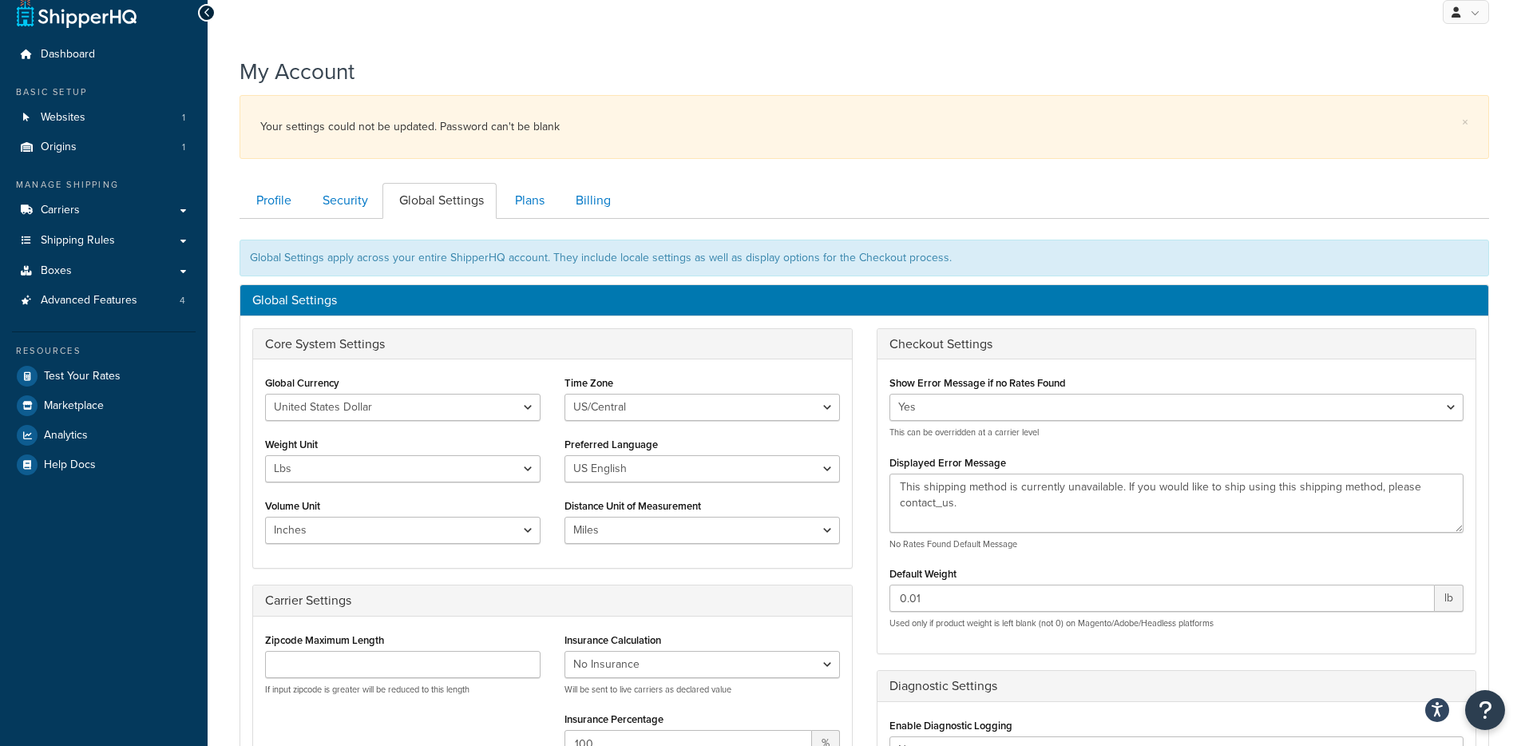
scroll to position [0, 0]
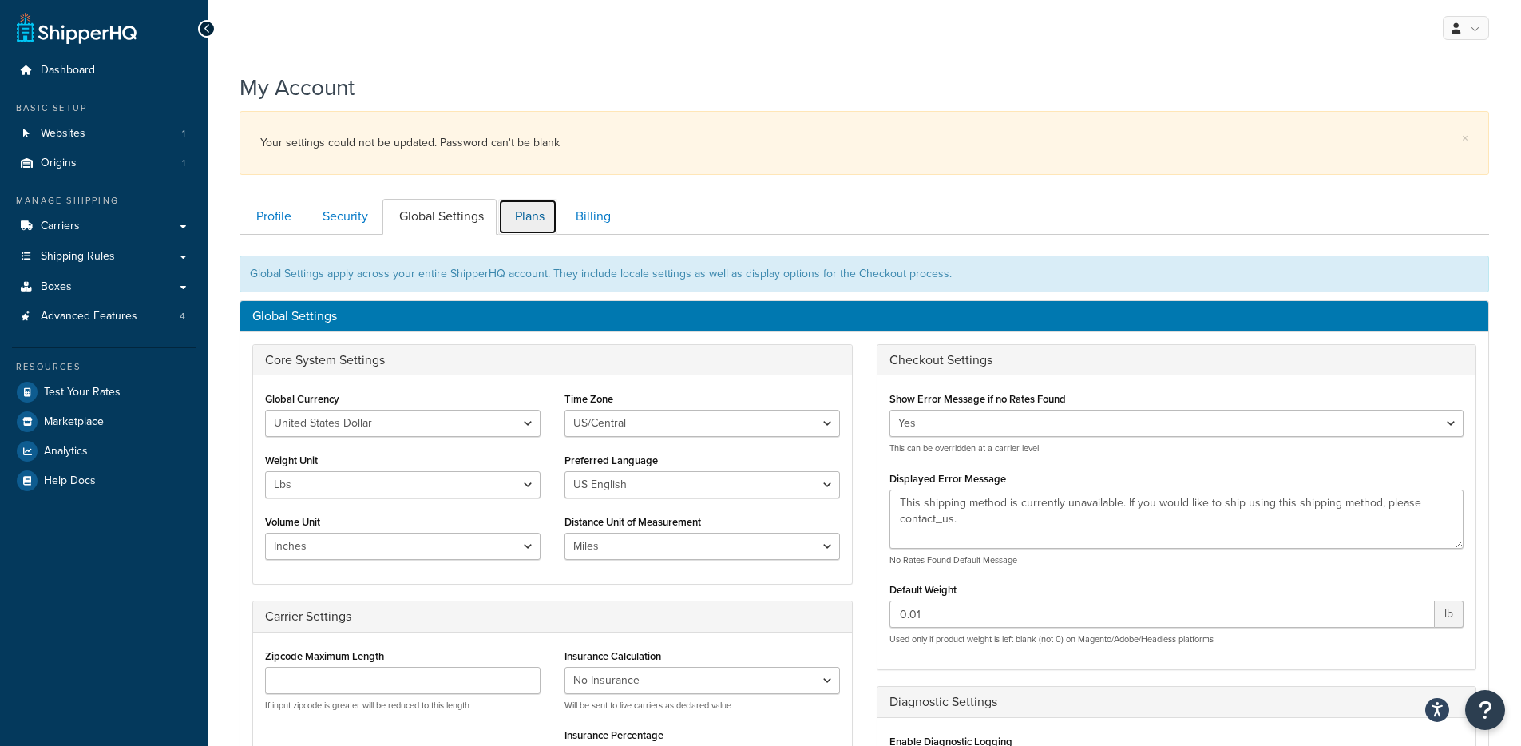
click at [534, 212] on link "Plans" at bounding box center [527, 217] width 59 height 36
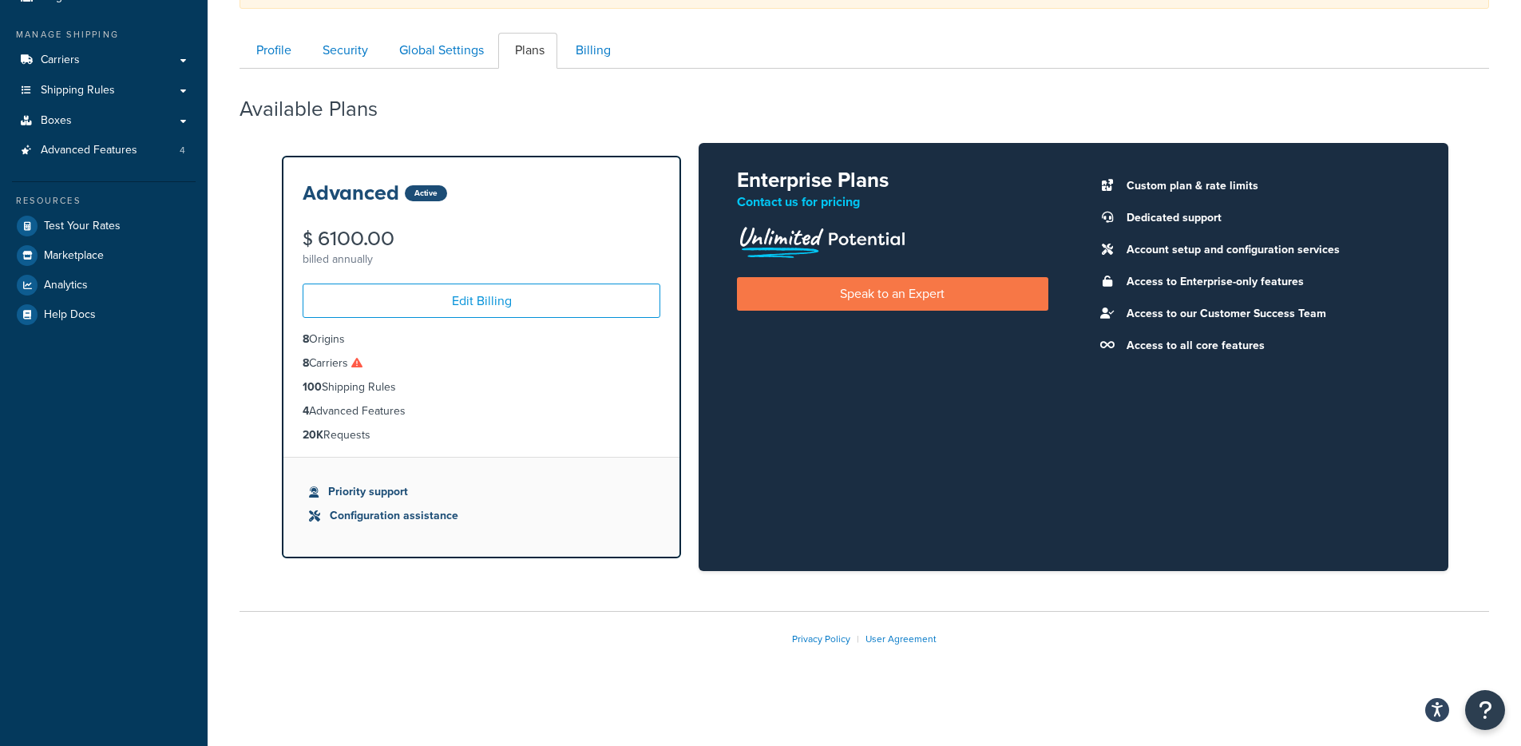
click at [283, 419] on ul "8 Origins 8 Carriers 100 Shipping Rules 4 Advanced Features 20K Requests" at bounding box center [481, 387] width 396 height 139
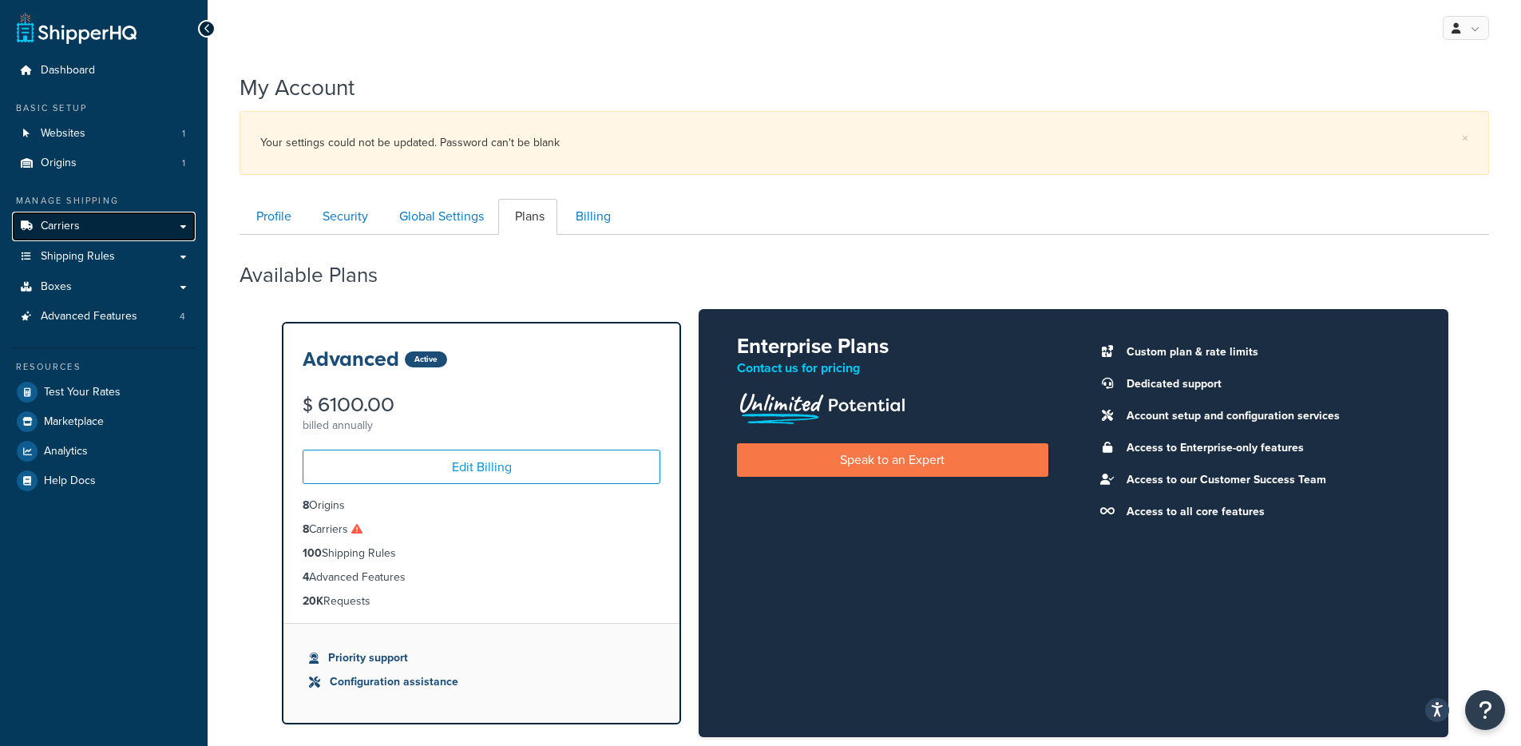
drag, startPoint x: 109, startPoint y: 218, endPoint x: 132, endPoint y: 214, distance: 24.3
click at [109, 218] on link "Carriers" at bounding box center [104, 227] width 184 height 30
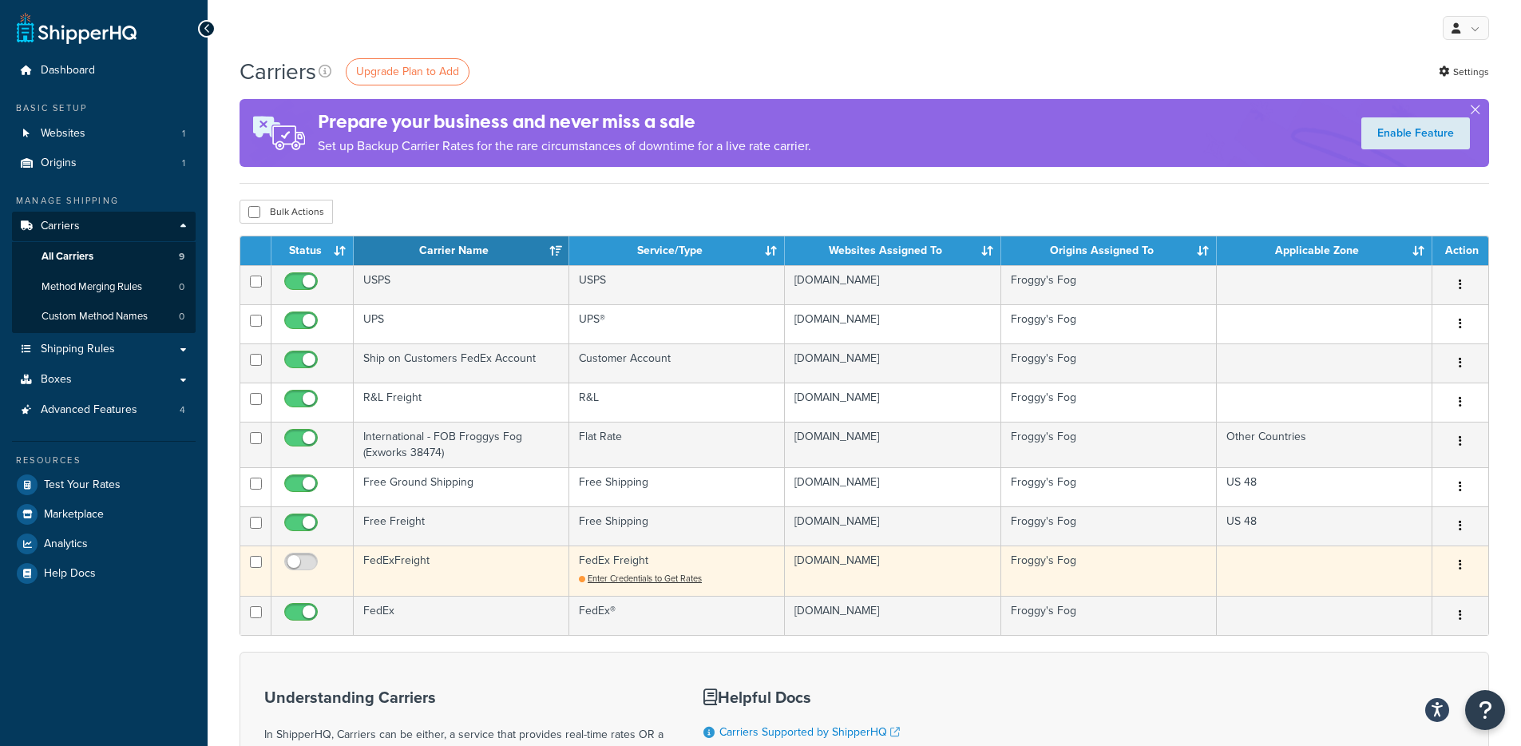
click at [437, 567] on td "FedExFreight" at bounding box center [462, 570] width 216 height 50
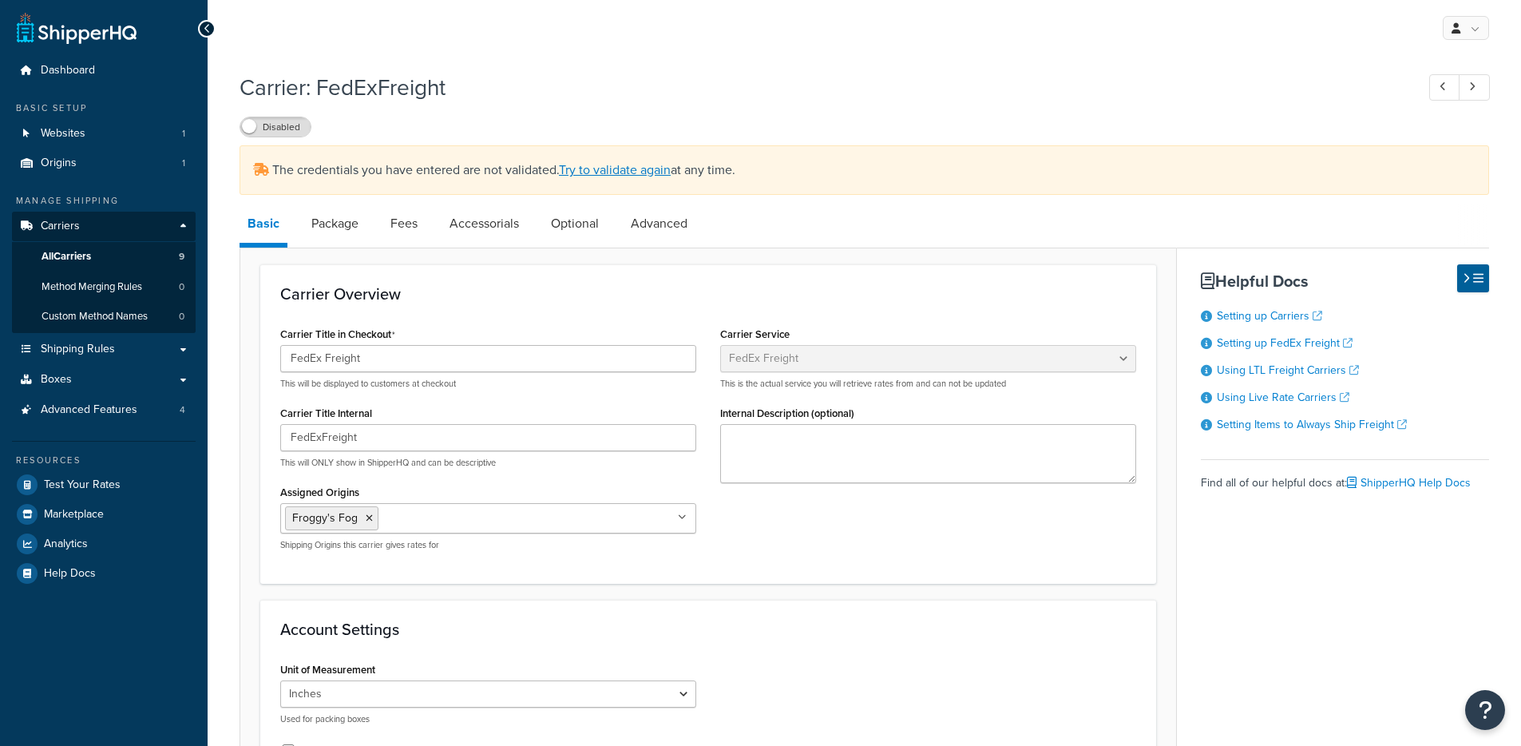
select select "fedExFreight"
click at [272, 124] on label "Disabled" at bounding box center [275, 126] width 70 height 19
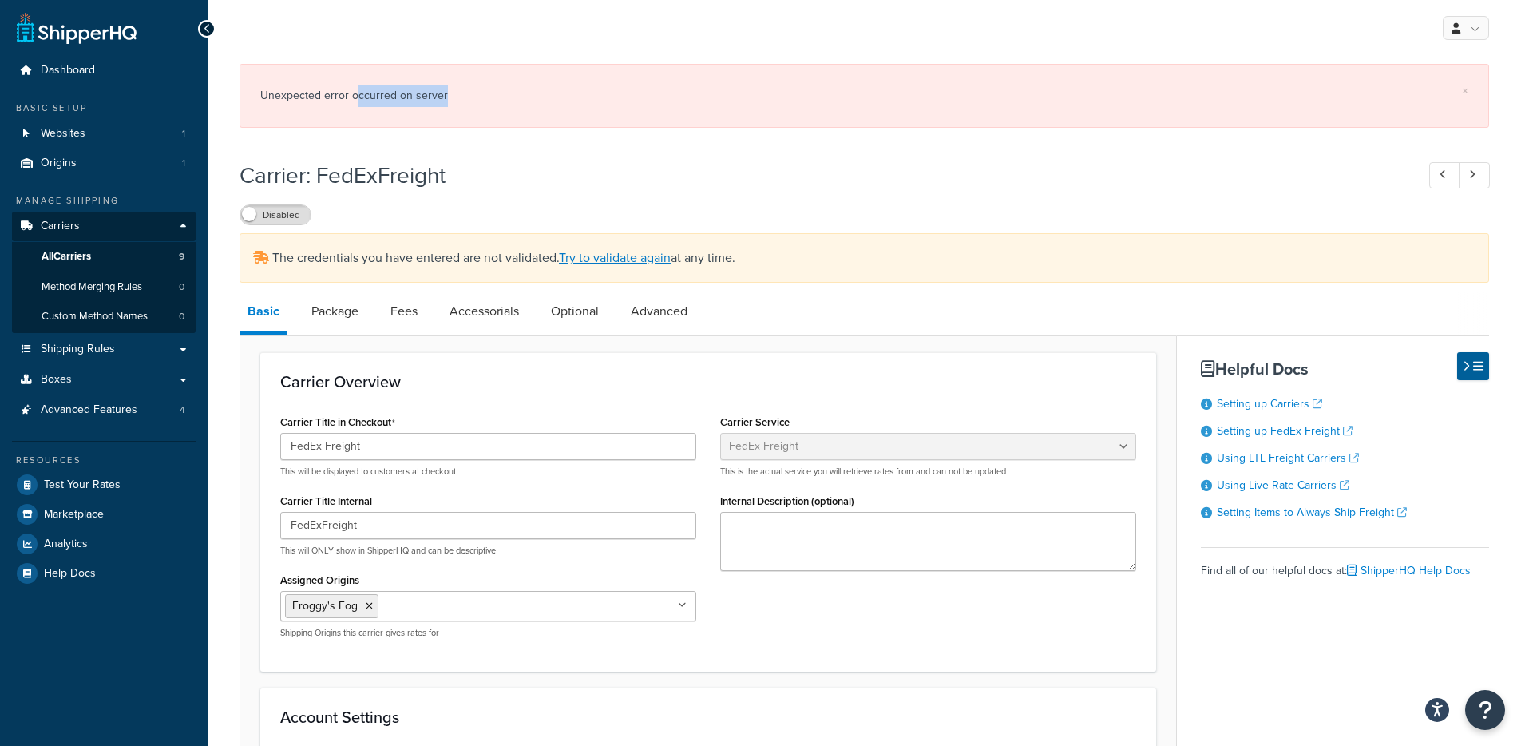
drag, startPoint x: 452, startPoint y: 101, endPoint x: 363, endPoint y: 140, distance: 96.5
click at [354, 101] on div "Unexpected error occurred on server" at bounding box center [864, 96] width 1208 height 22
click at [97, 260] on link "All Carriers 9" at bounding box center [104, 257] width 184 height 30
